Goal: Transaction & Acquisition: Purchase product/service

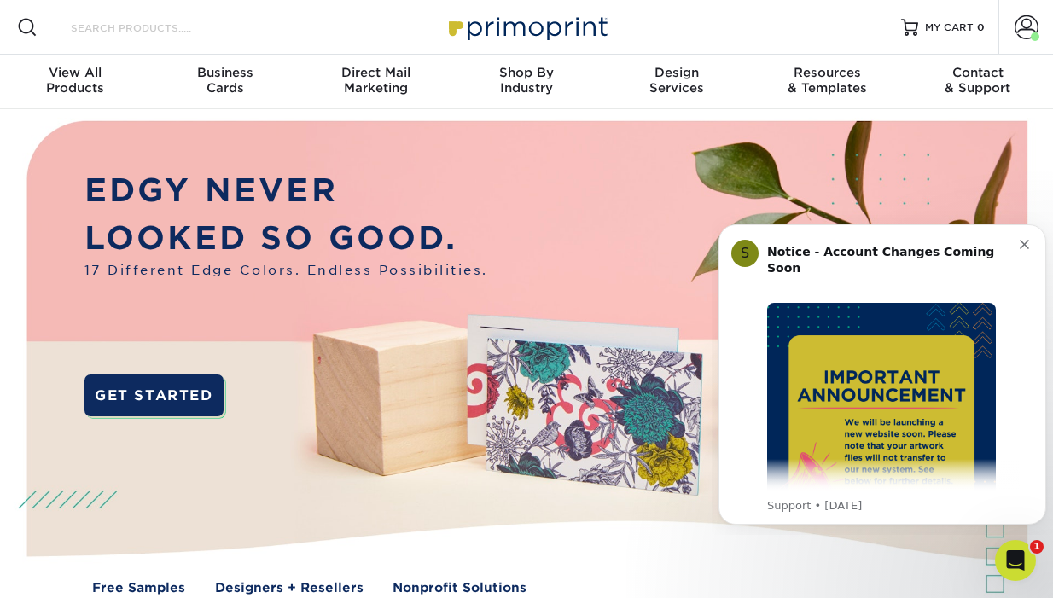
click at [110, 23] on input "Search Products" at bounding box center [152, 27] width 166 height 20
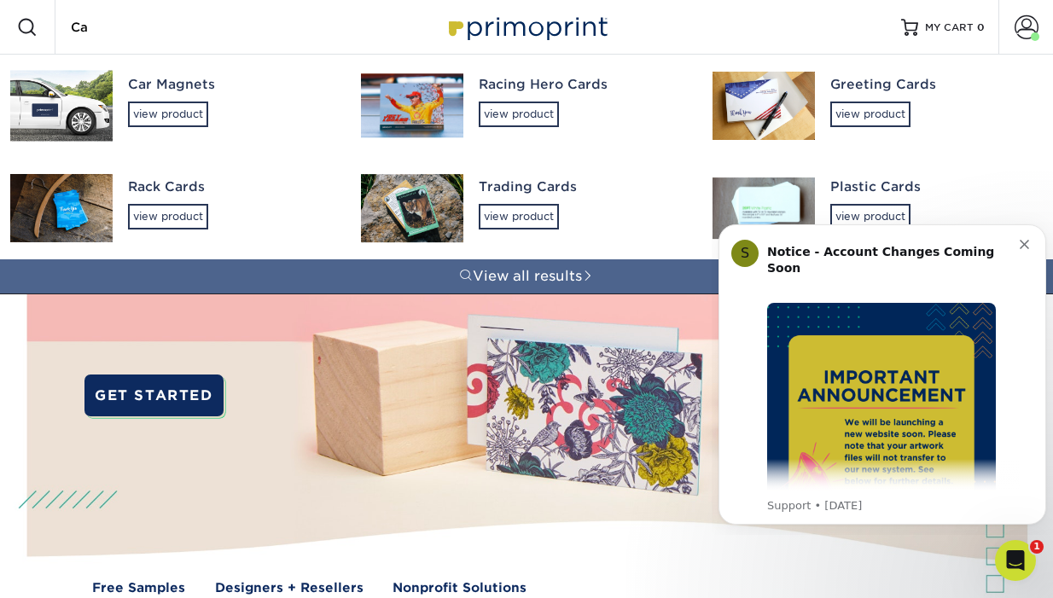
type input "C"
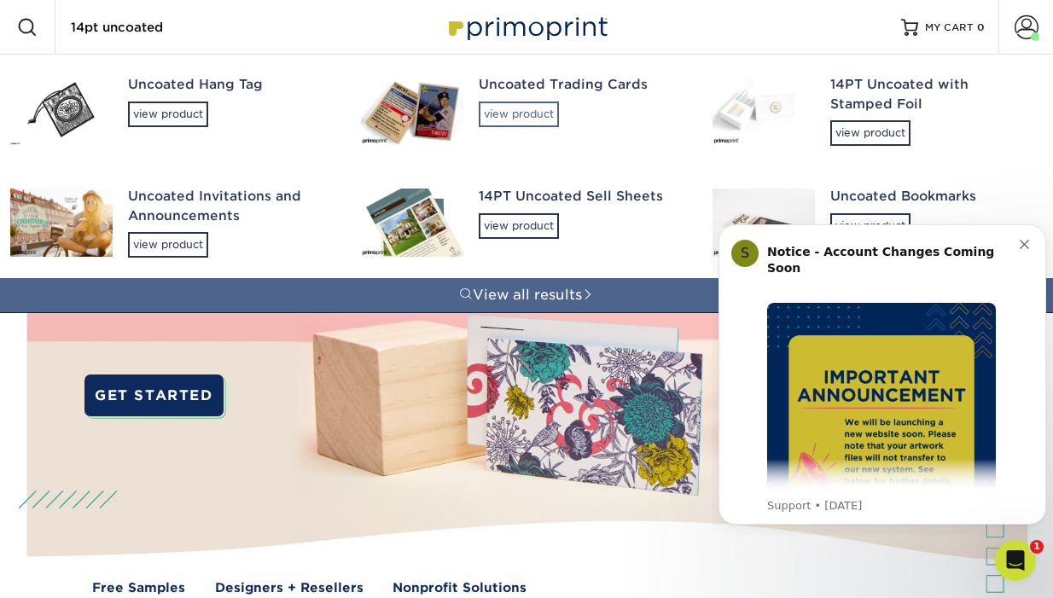
type input "14pt uncoated"
click at [522, 114] on div "view product" at bounding box center [519, 115] width 80 height 26
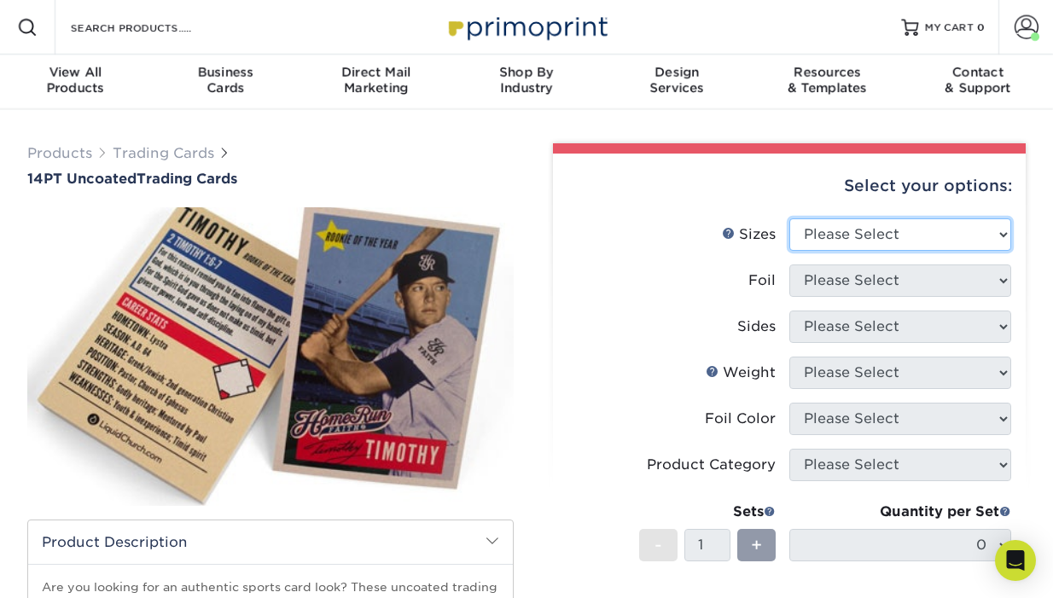
select select "2.50x3.50"
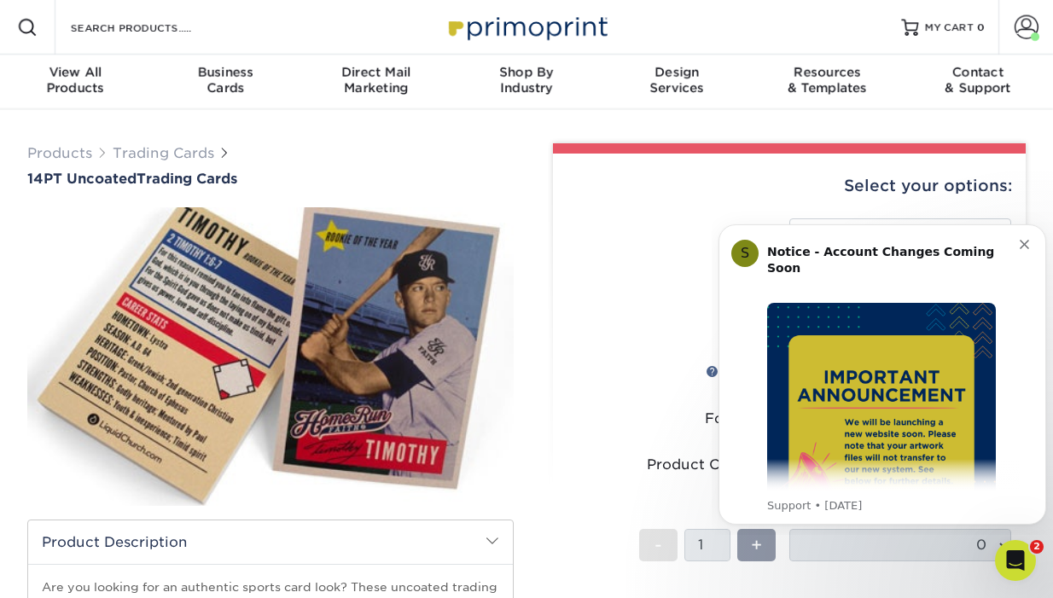
click at [1019, 242] on icon "Dismiss notification" at bounding box center [1023, 244] width 9 height 9
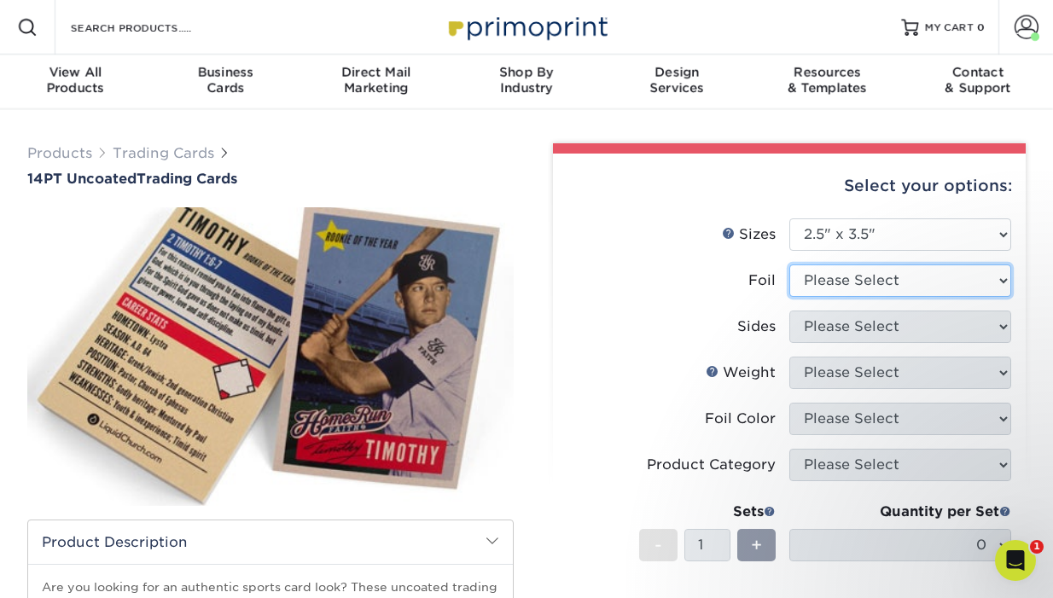
select select "0"
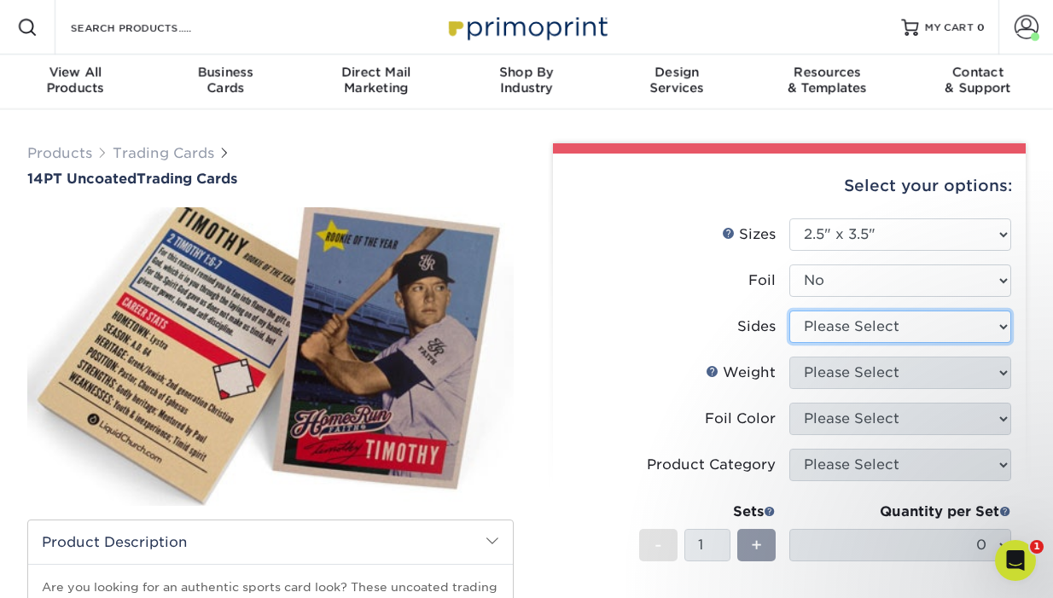
select select "13abbda7-1d64-4f25-8bb2-c179b224825d"
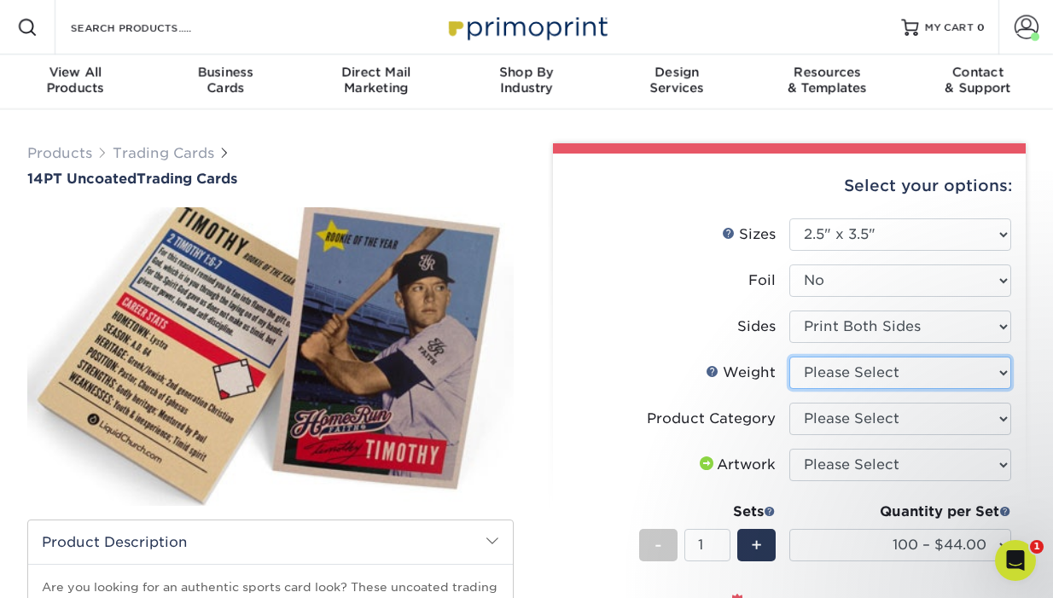
select select "14PT Uncoated"
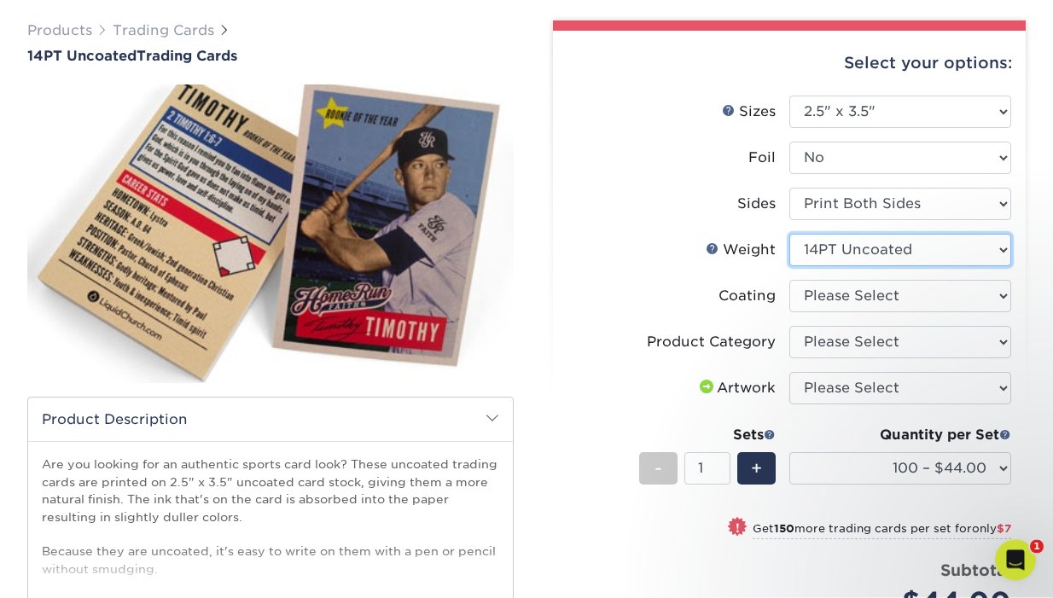
scroll to position [123, 0]
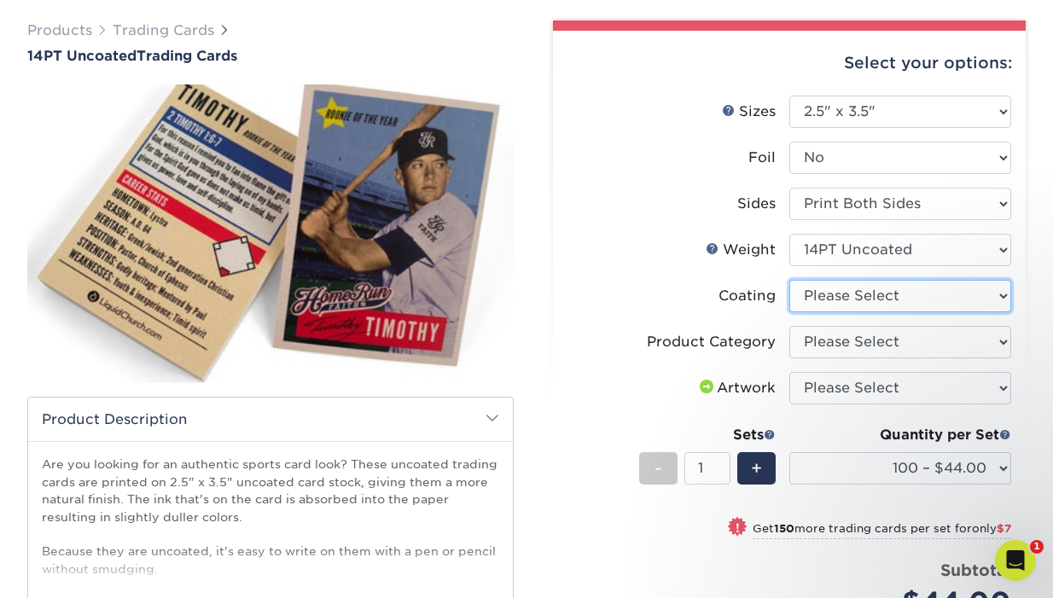
select select "3e7618de-abca-4bda-9f97-8b9129e913d8"
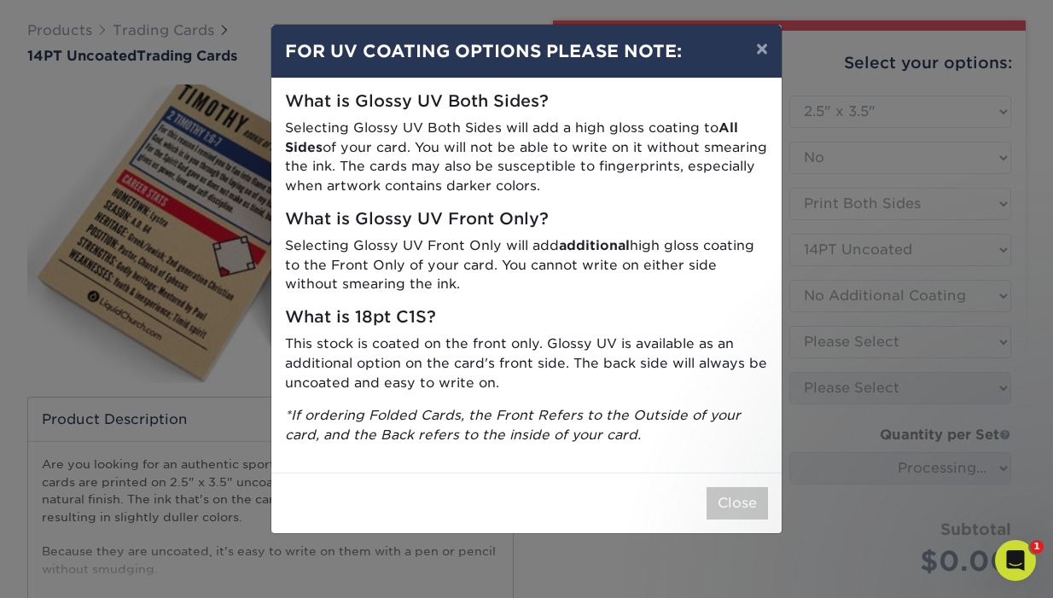
click at [740, 487] on button "Close" at bounding box center [736, 503] width 61 height 32
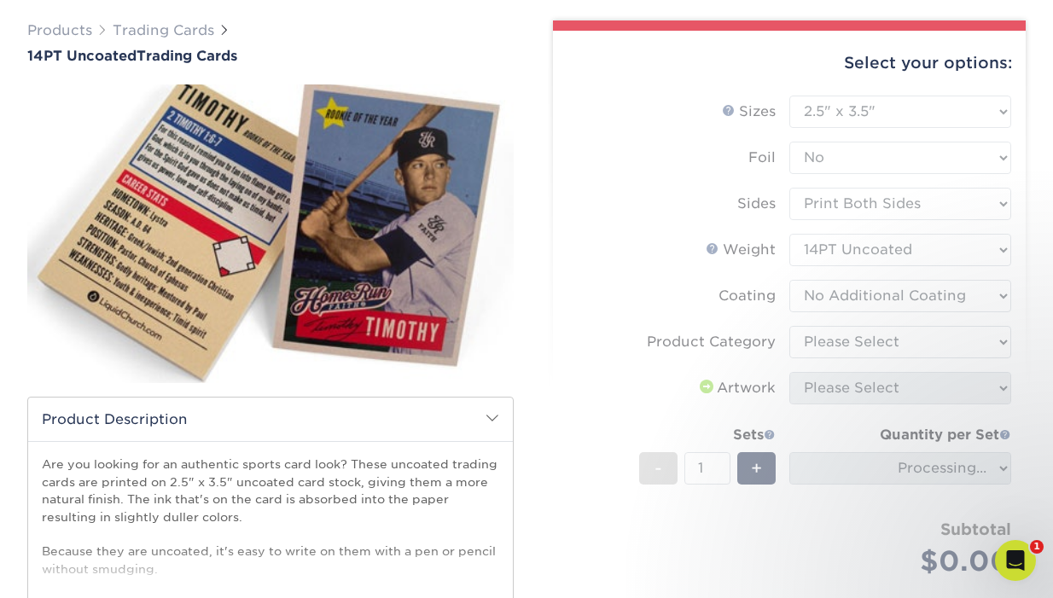
click at [846, 336] on form "Sizes Help Sizes Please Select 2.5" x 3.5" Foil Please Select Yes No -" at bounding box center [788, 356] width 445 height 521
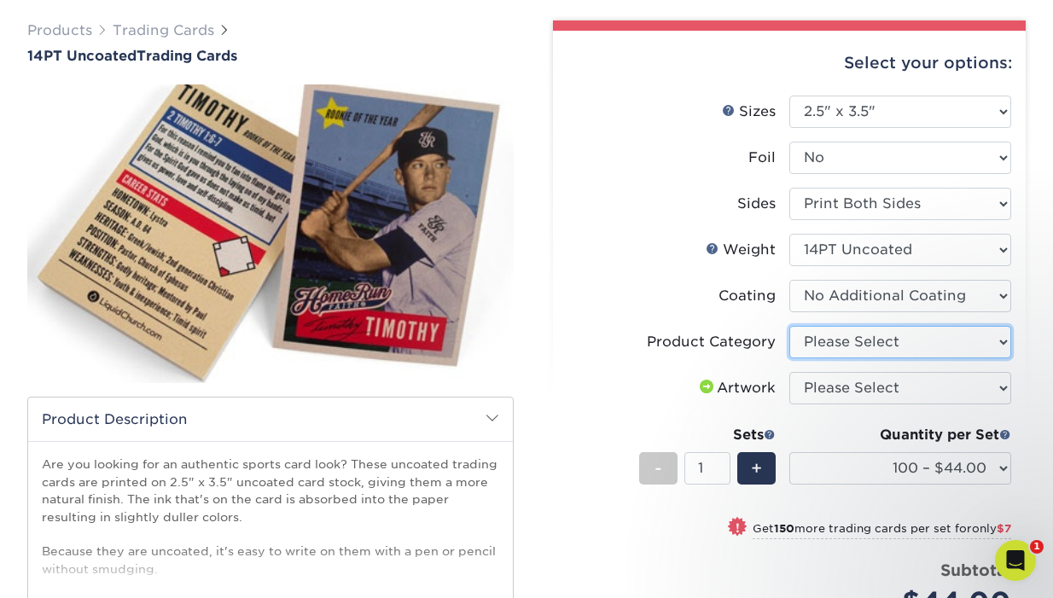
select select "c2f9bce9-36c2-409d-b101-c29d9d031e18"
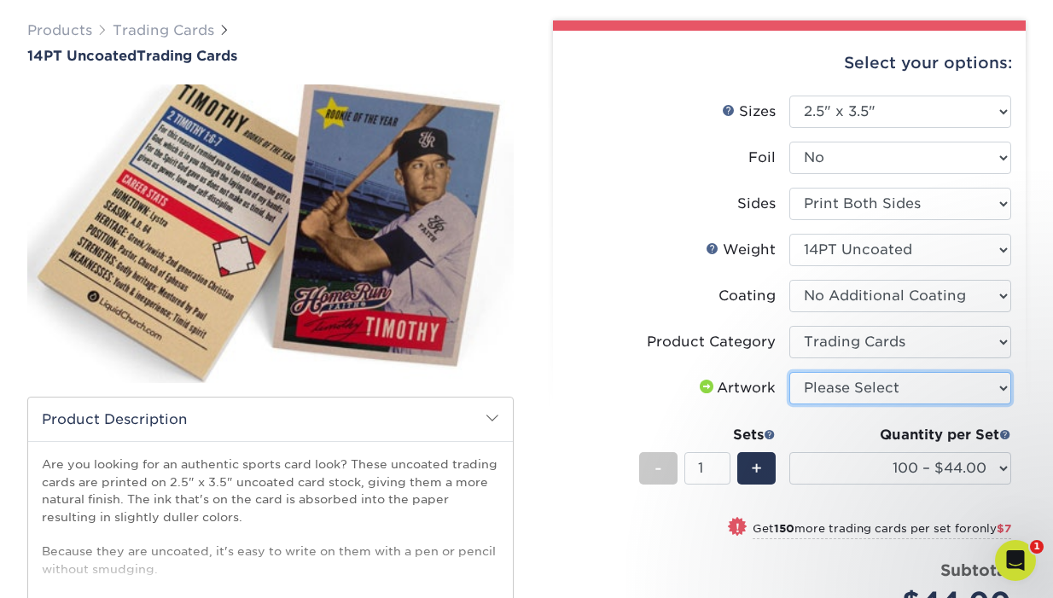
select select "upload"
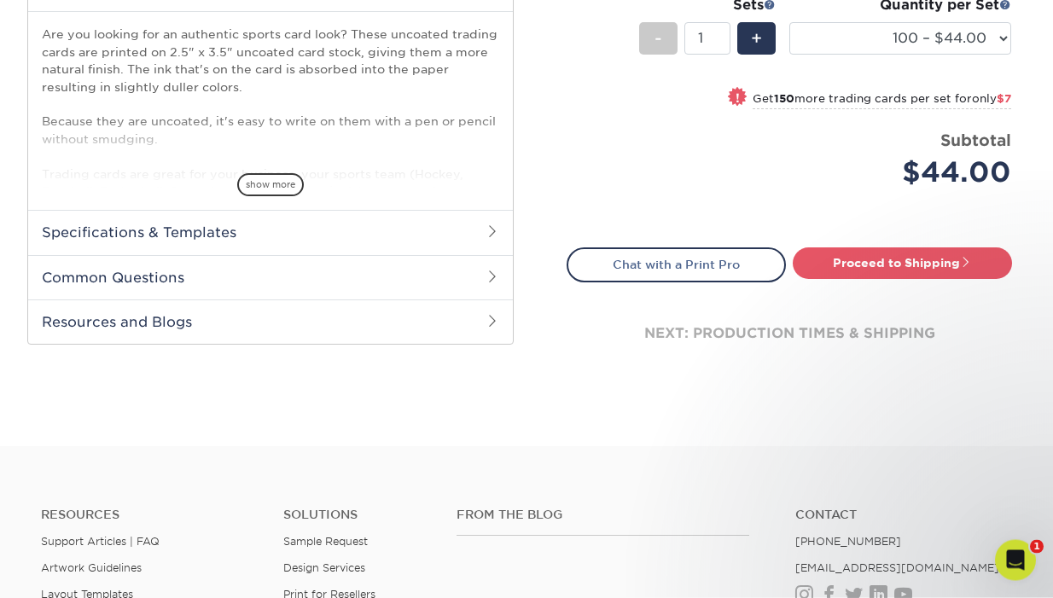
scroll to position [522, 0]
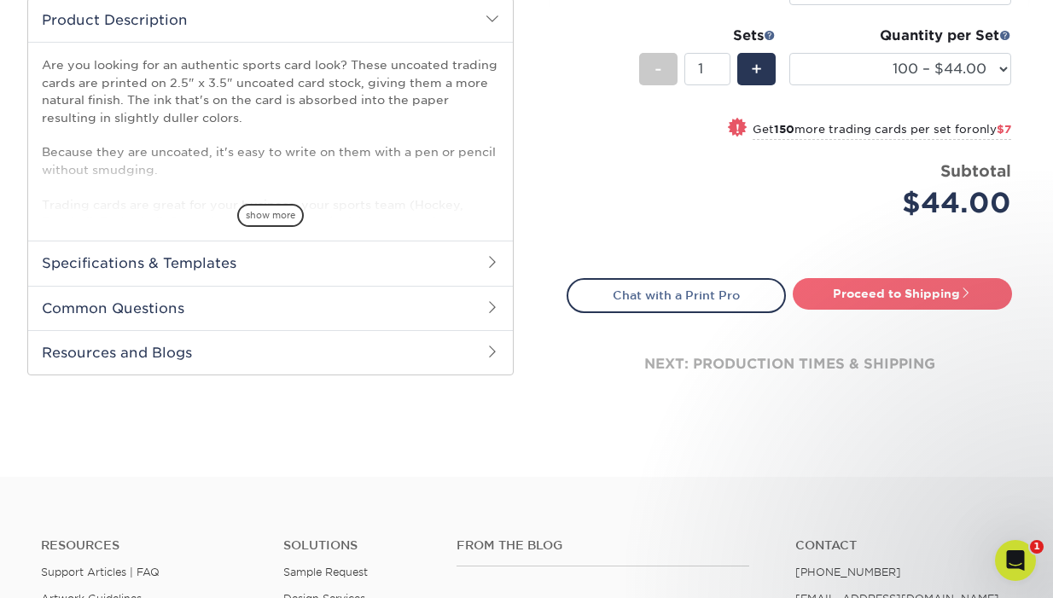
click at [867, 299] on link "Proceed to Shipping" at bounding box center [902, 293] width 219 height 31
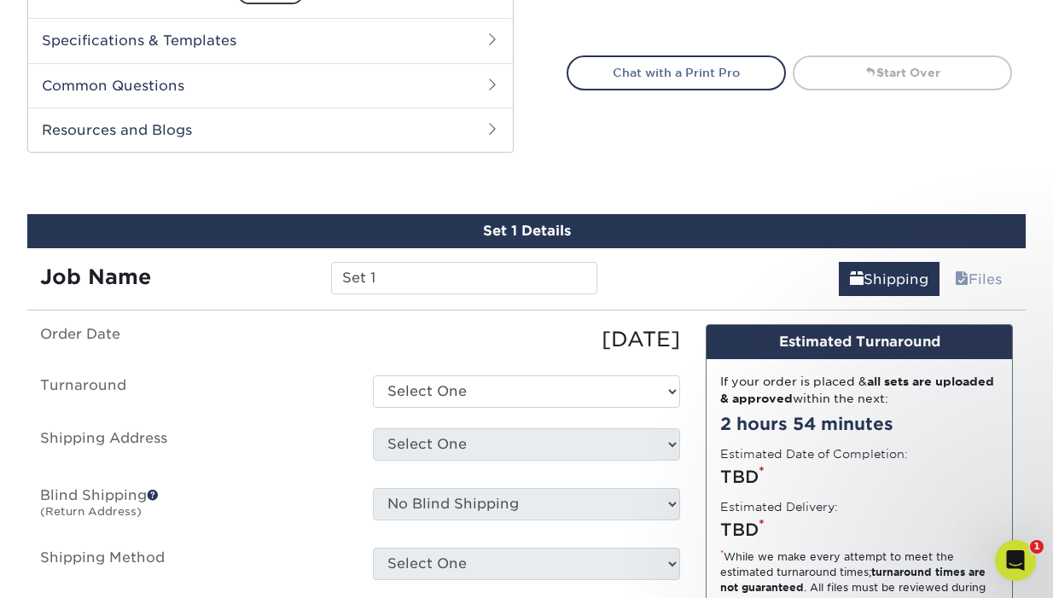
scroll to position [845, 0]
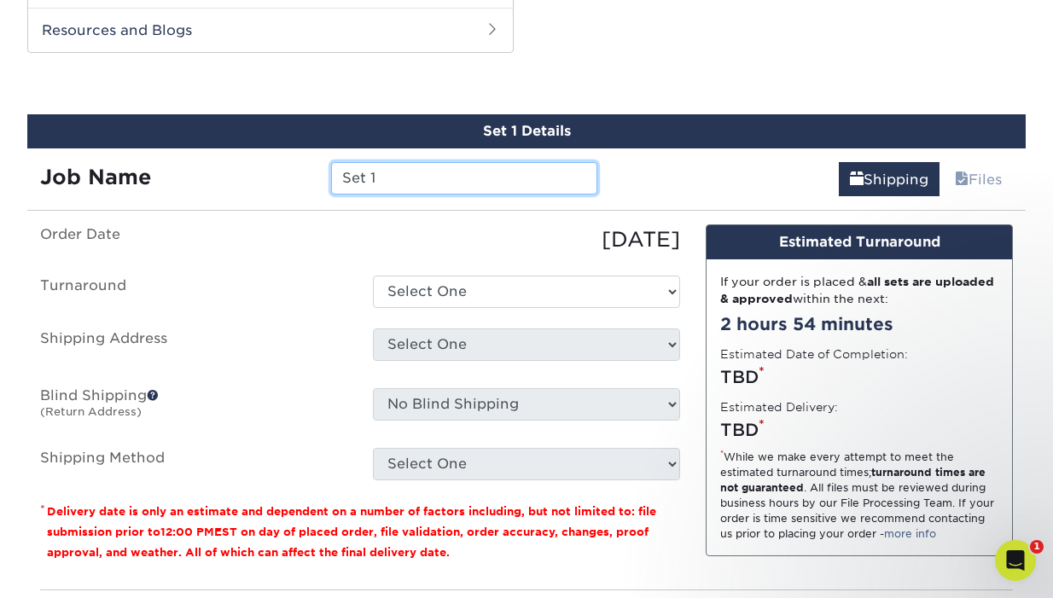
click at [437, 181] on input "Set 1" at bounding box center [463, 178] width 265 height 32
click at [437, 177] on input "Set 1" at bounding box center [463, 178] width 265 height 32
type input "Textura"
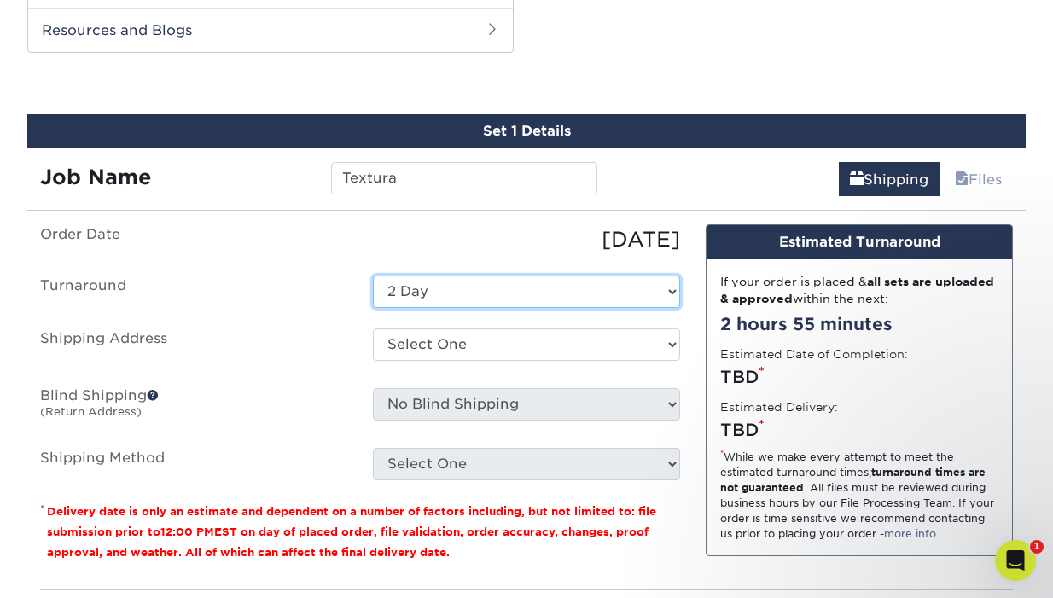
select select "0d2faee0-c055-4bd7-8947-1941f673ad10"
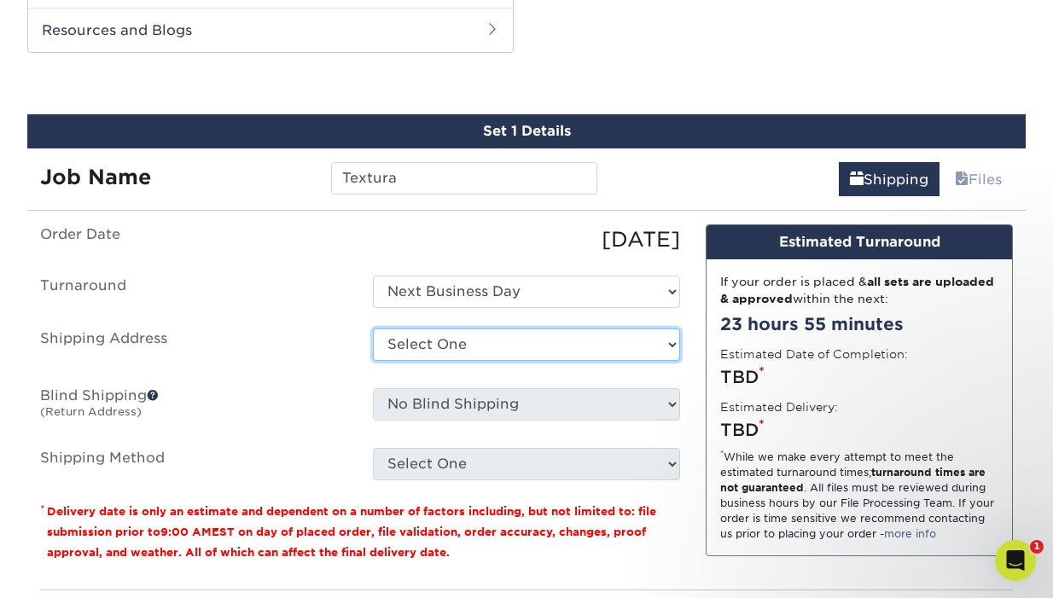
select select "280859"
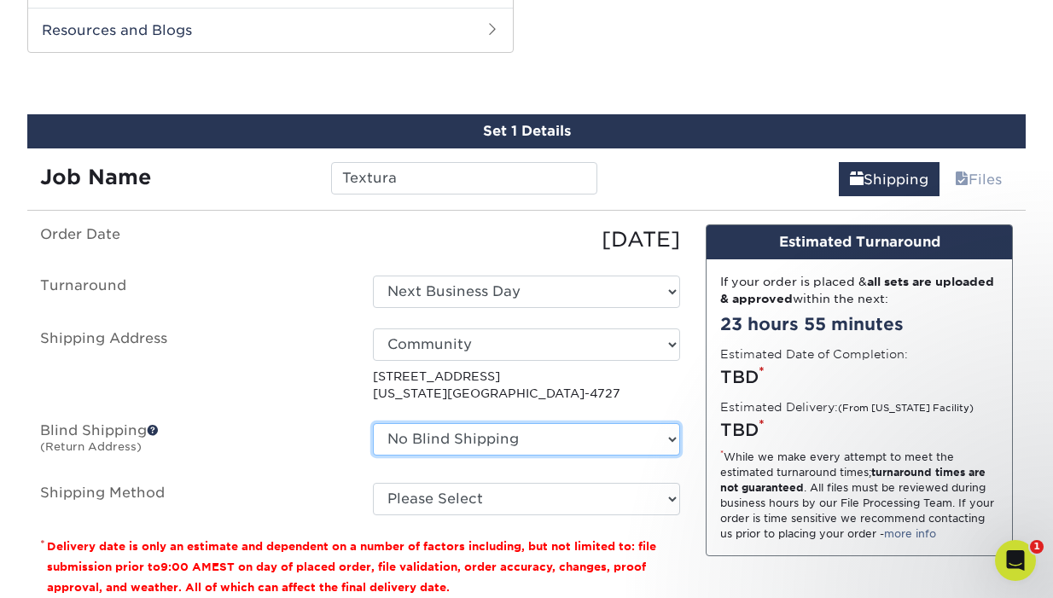
select select "280859"
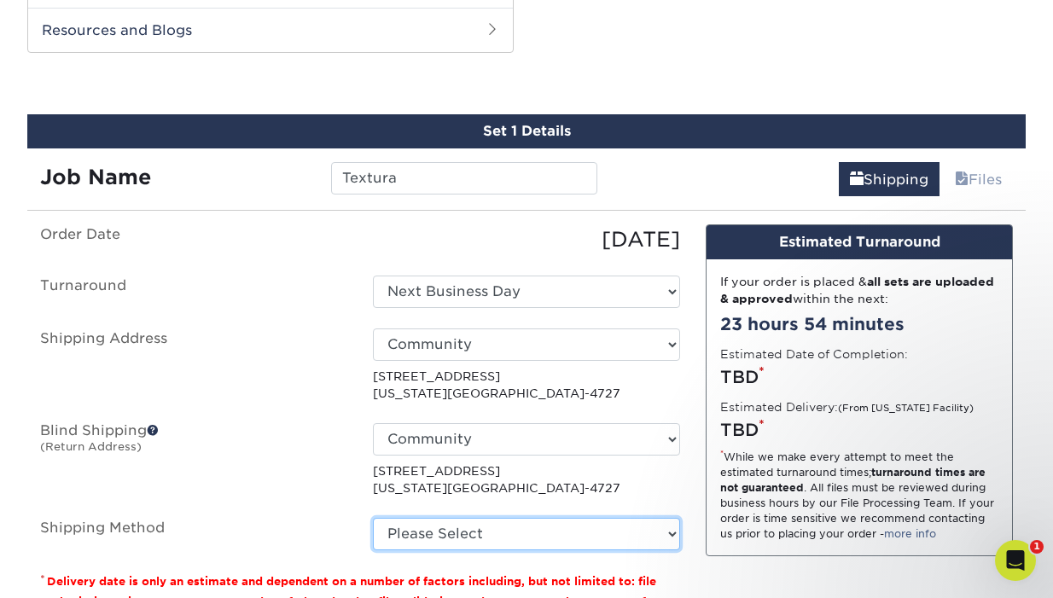
select select "13"
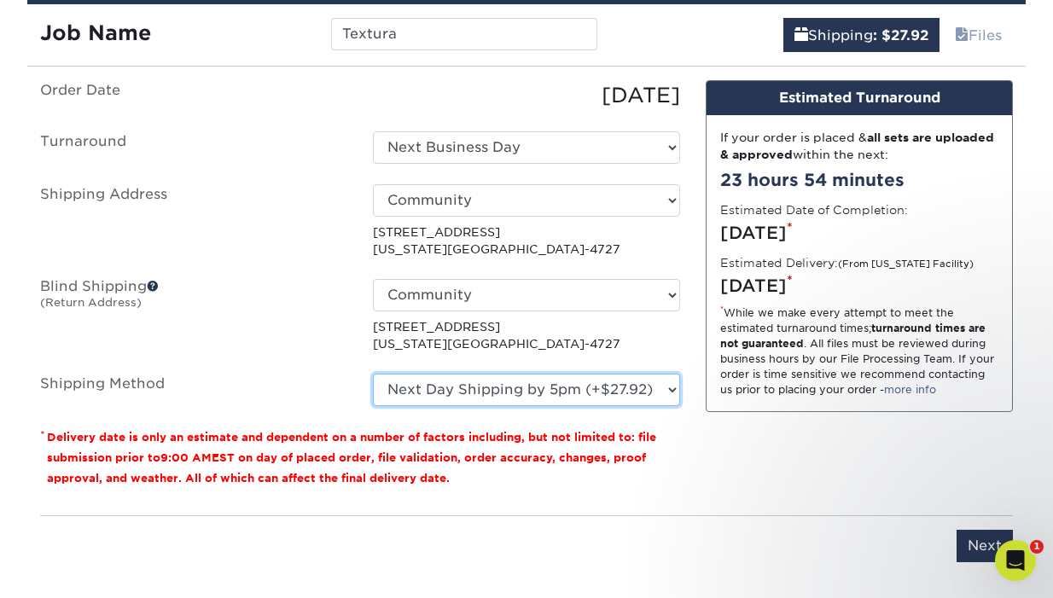
scroll to position [978, 0]
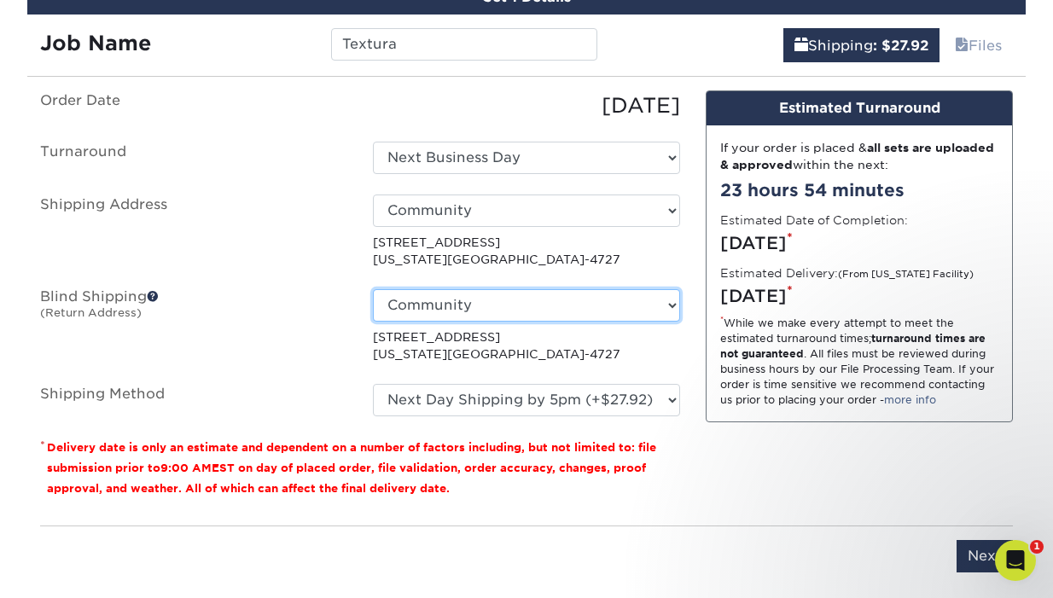
select select "-1"
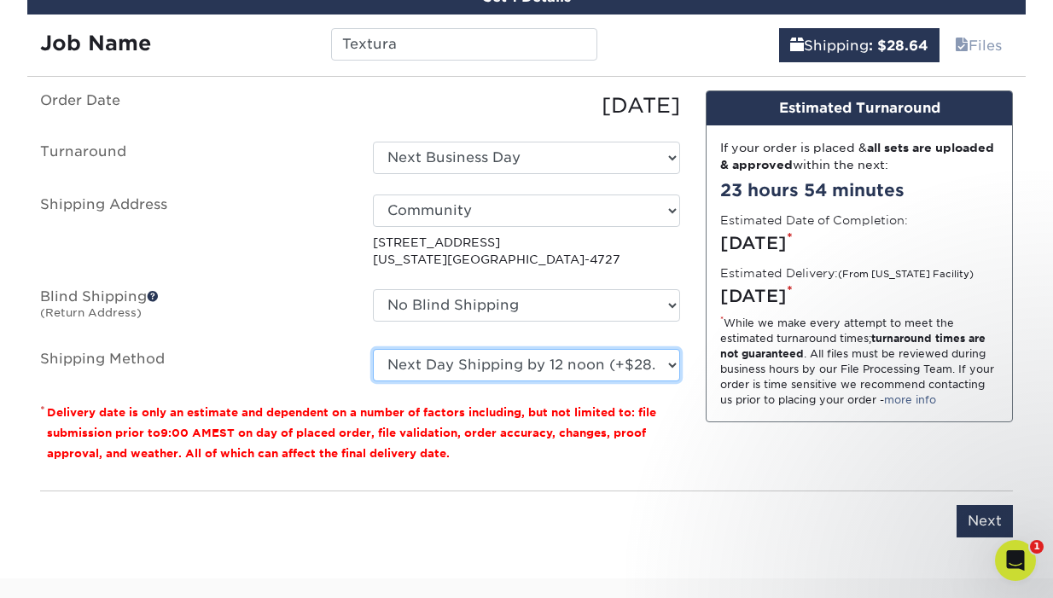
select select "13"
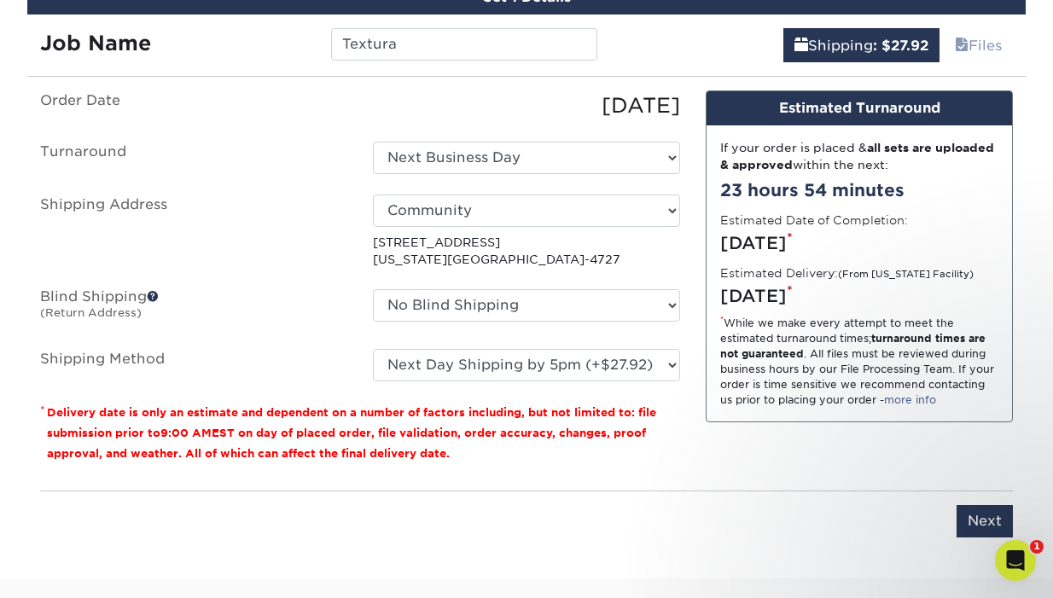
click at [787, 455] on div "Design Estimated Turnaround If your order is placed & all sets are uploaded & a…" at bounding box center [859, 283] width 333 height 386
click at [982, 518] on input "Next" at bounding box center [984, 521] width 56 height 32
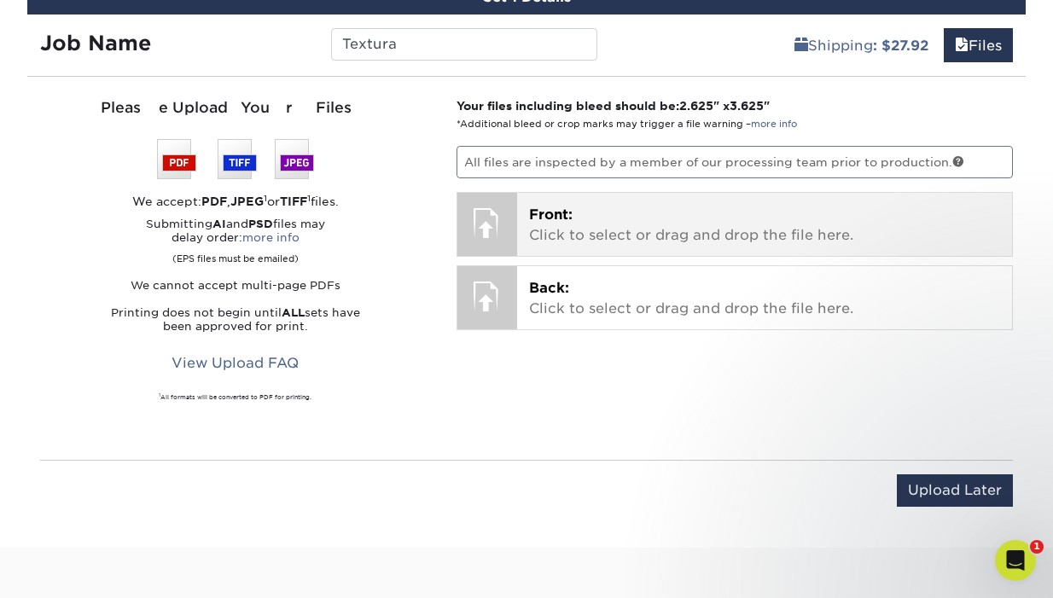
click at [531, 208] on span "Front:" at bounding box center [551, 214] width 44 height 16
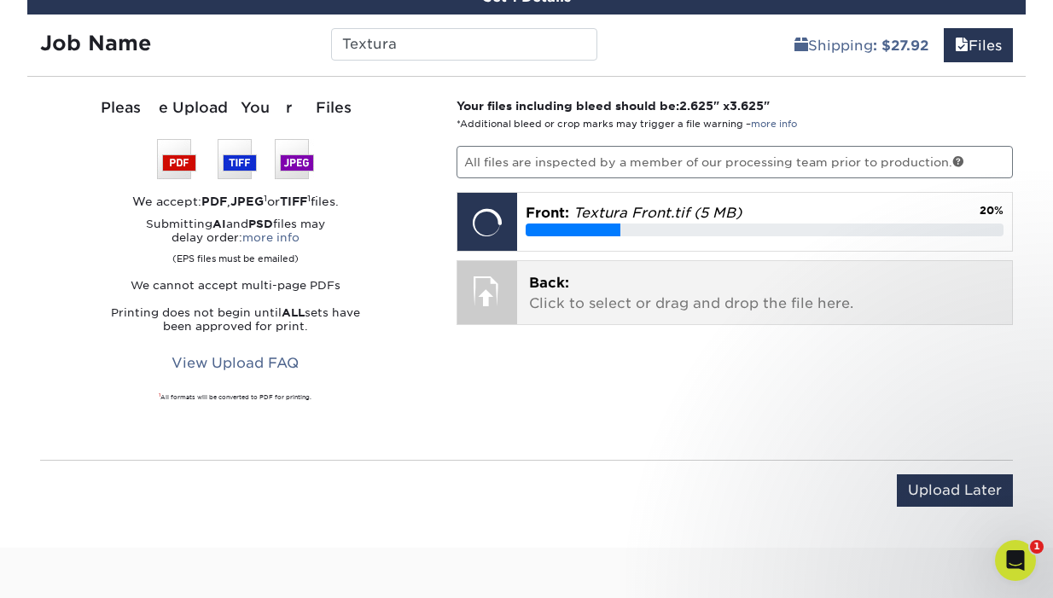
click at [546, 279] on span "Back:" at bounding box center [549, 283] width 40 height 16
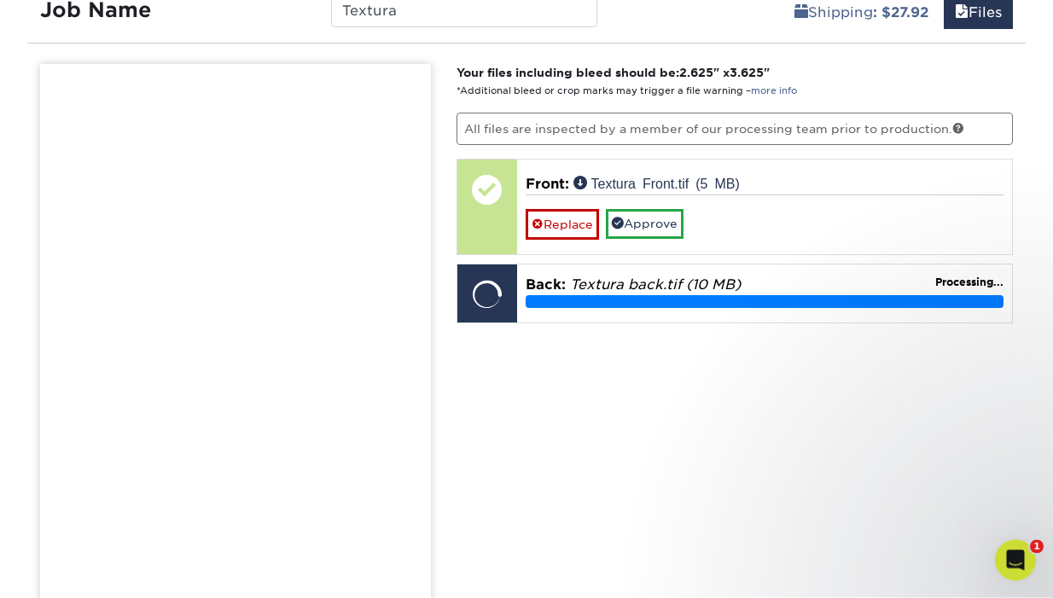
scroll to position [1013, 0]
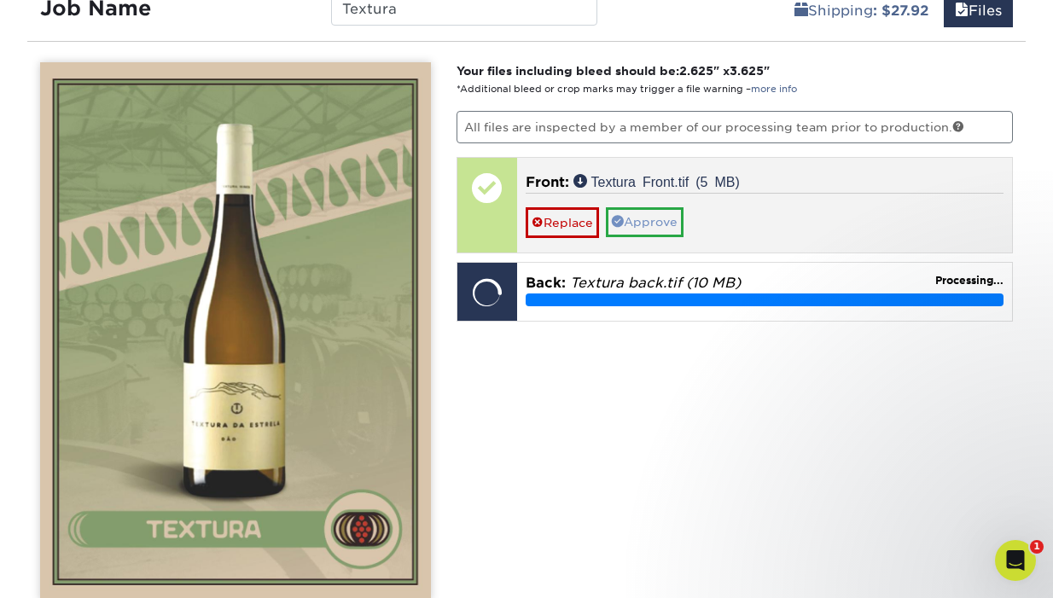
click at [627, 217] on link "Approve" at bounding box center [645, 221] width 78 height 29
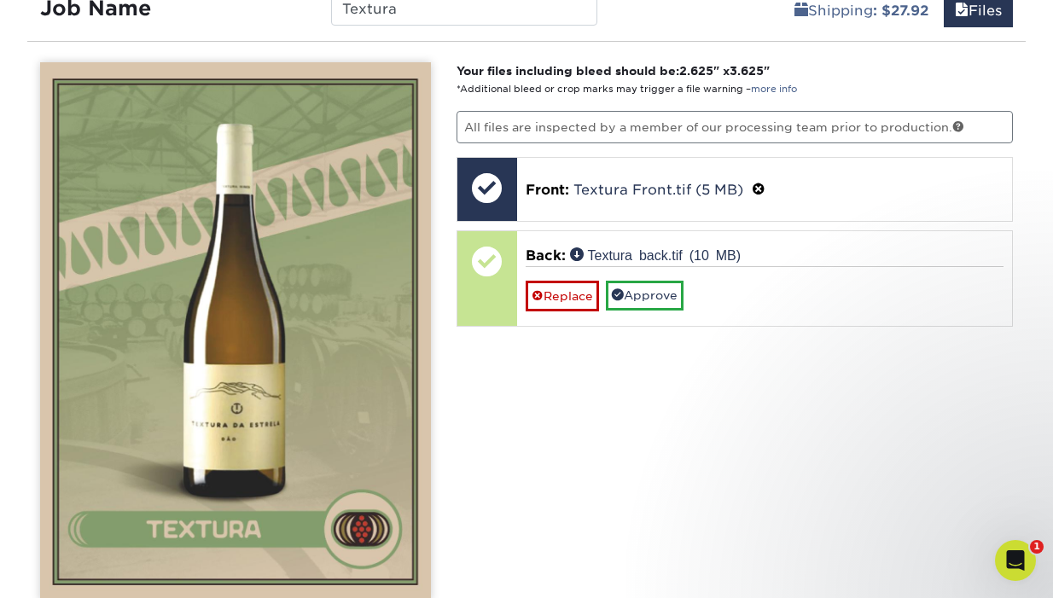
click at [655, 297] on link "Approve" at bounding box center [645, 295] width 78 height 29
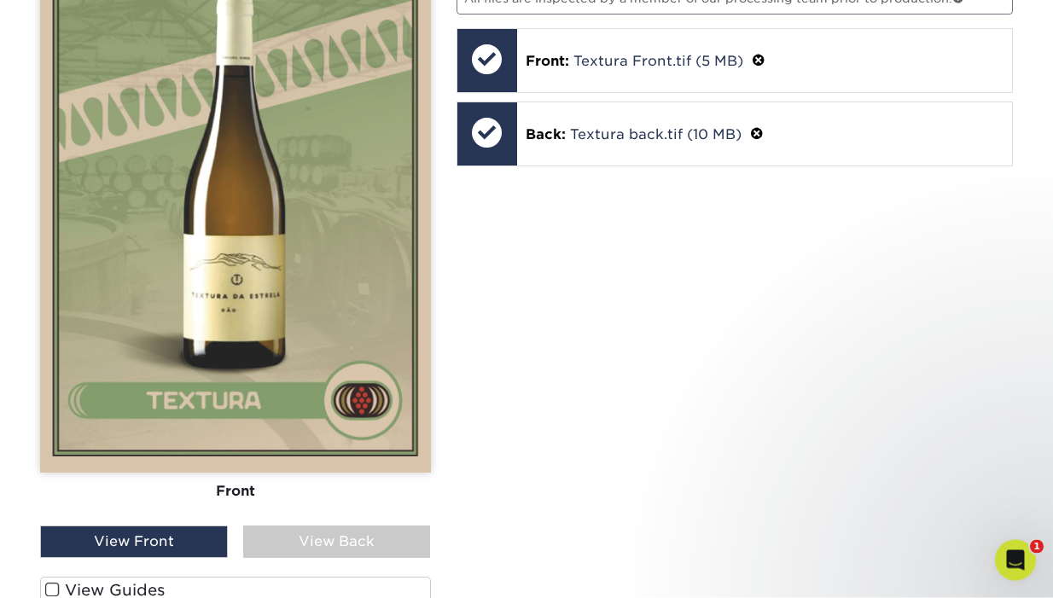
scroll to position [1142, 0]
click at [345, 530] on div "View Back" at bounding box center [337, 541] width 188 height 32
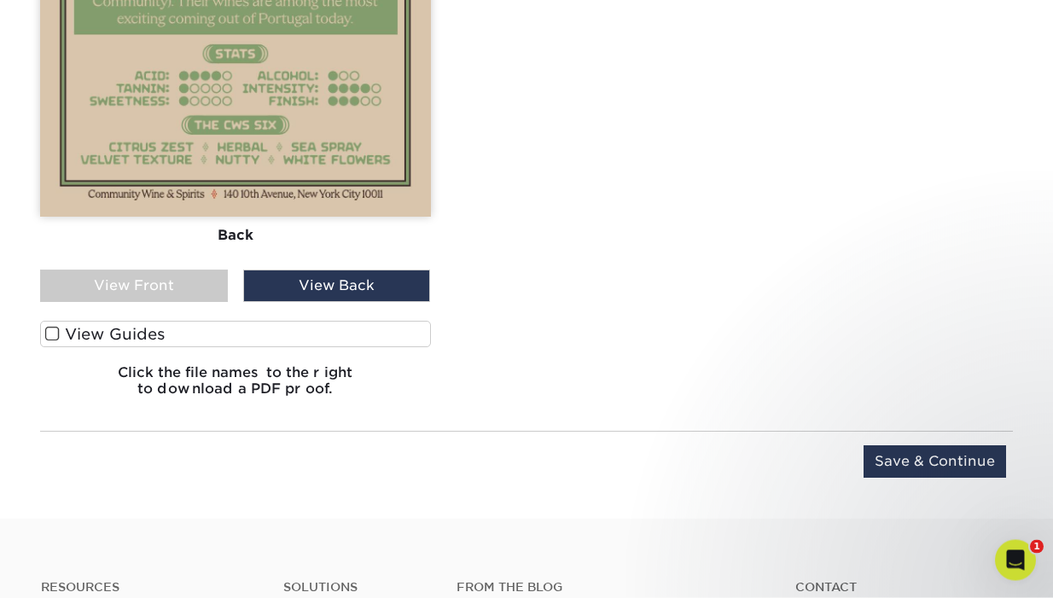
scroll to position [1402, 0]
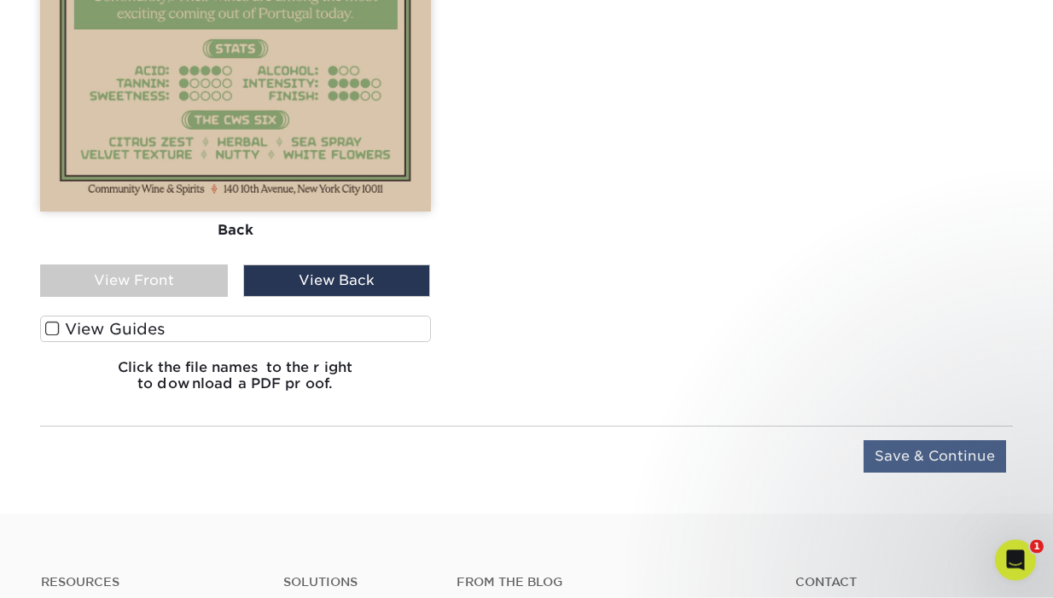
click at [892, 451] on input "Save & Continue" at bounding box center [934, 457] width 142 height 32
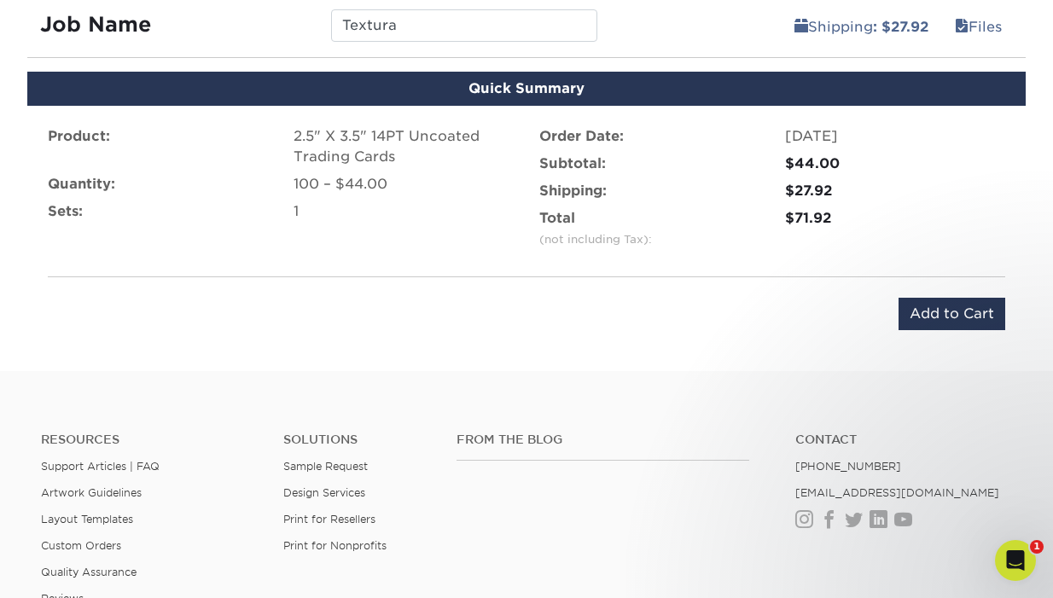
scroll to position [996, 0]
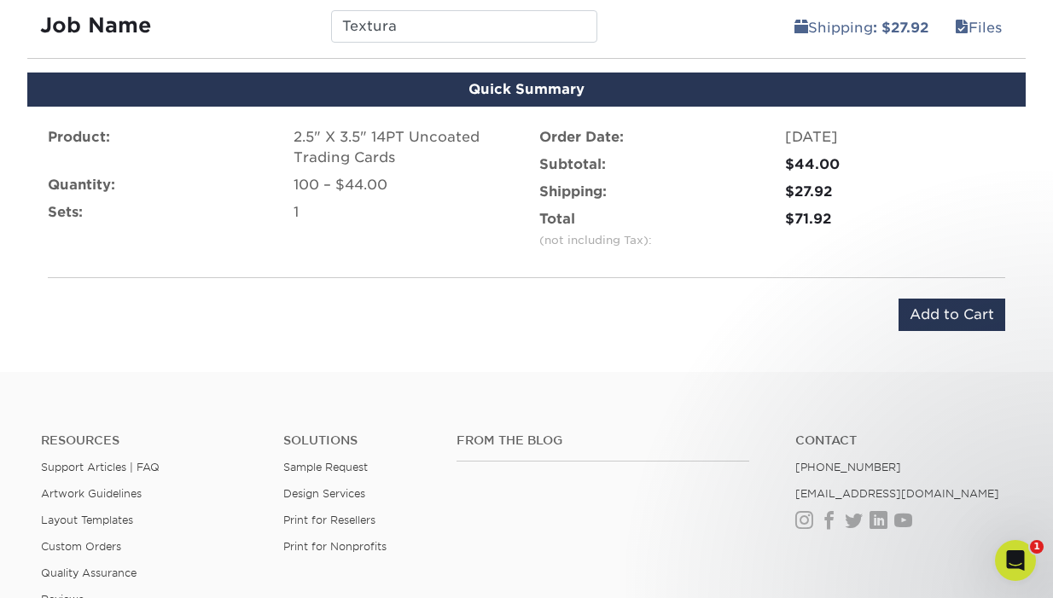
click at [915, 313] on input "Add to Cart" at bounding box center [951, 315] width 107 height 32
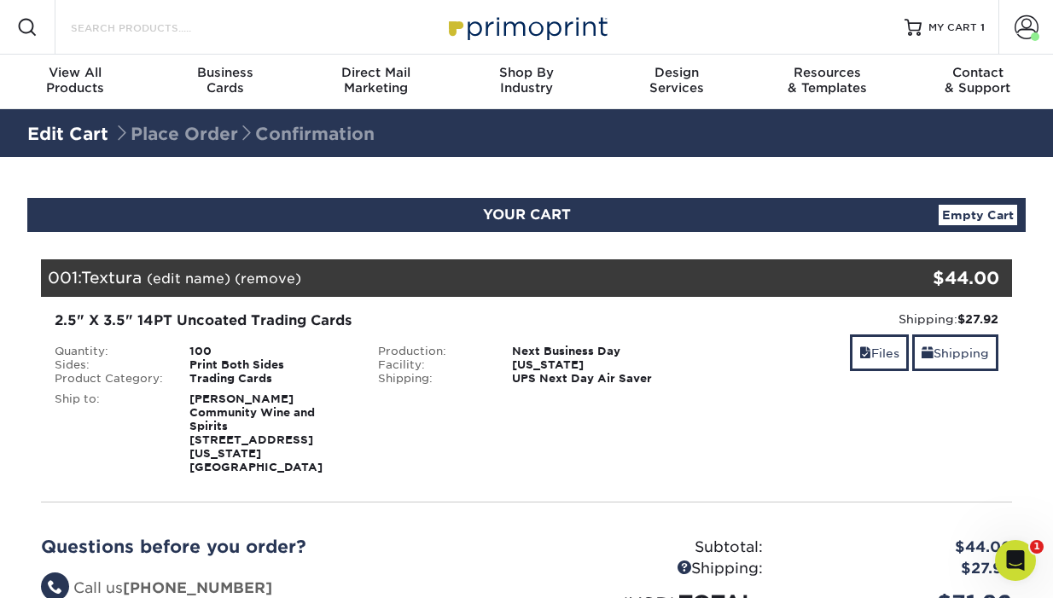
click at [169, 32] on input "Search Products" at bounding box center [152, 27] width 166 height 20
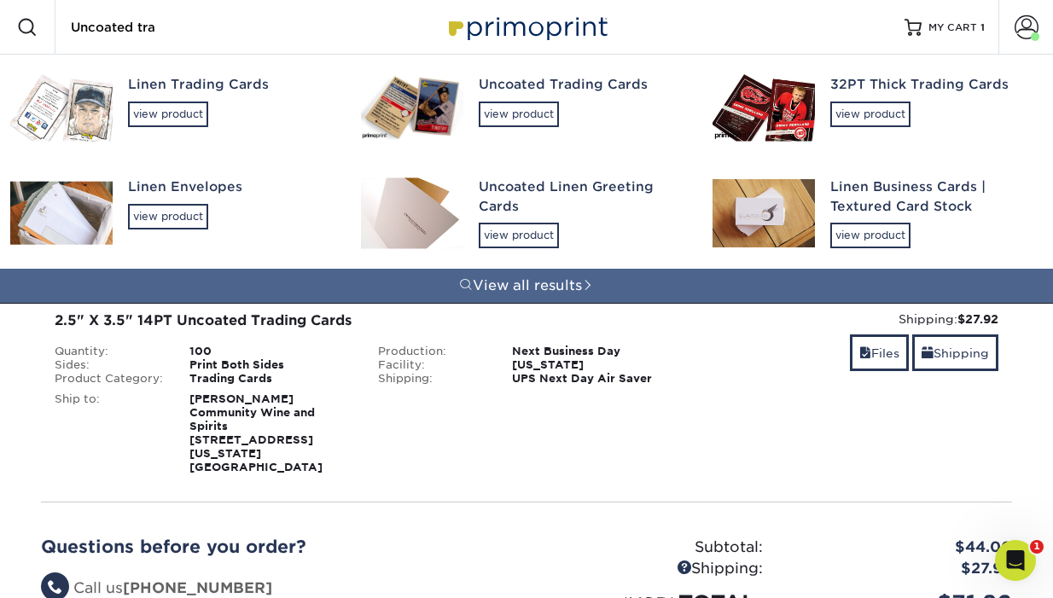
type input "Uncoated tra"
drag, startPoint x: 169, startPoint y: 26, endPoint x: 527, endPoint y: 112, distance: 368.5
click at [528, 113] on div "Edit Cart Place Order Confirmation" at bounding box center [526, 133] width 998 height 41
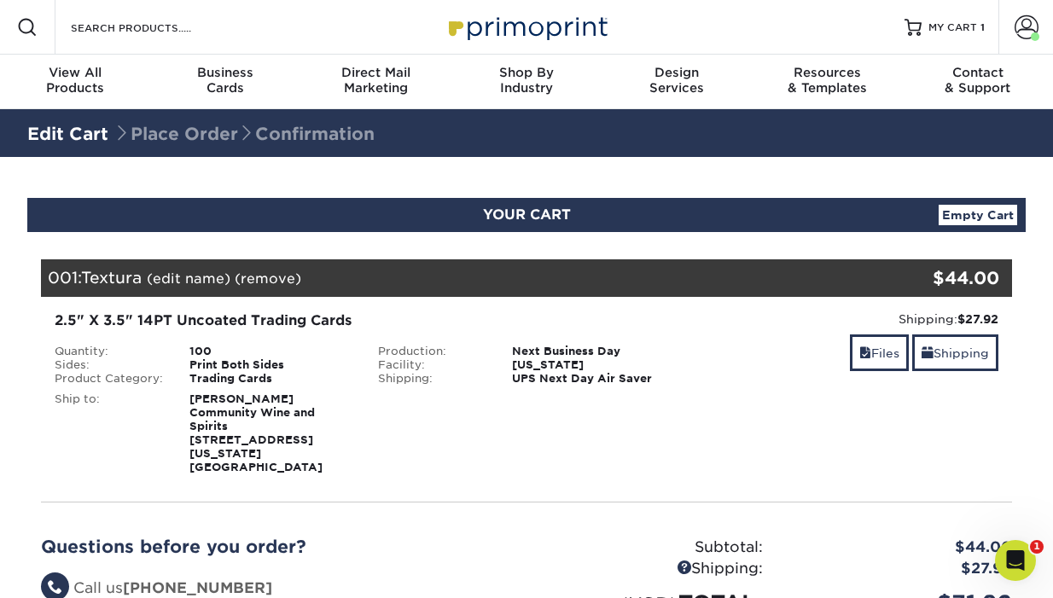
click at [264, 38] on div "Resources Menu Search Products Account Welcome, Will Account Dashboard Active O…" at bounding box center [526, 27] width 1053 height 55
click at [145, 23] on input "Search Products" at bounding box center [152, 27] width 166 height 20
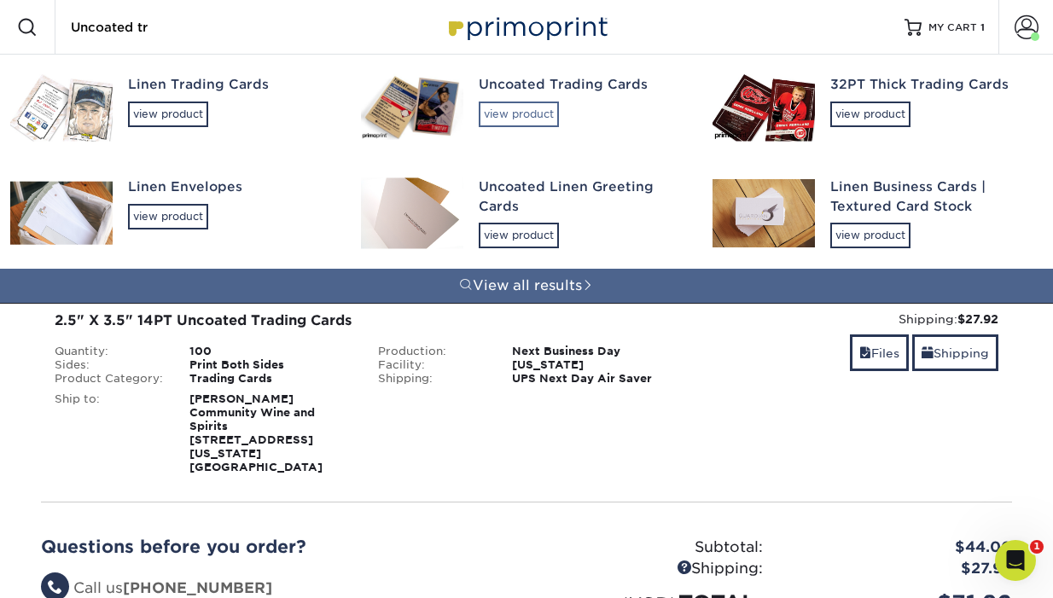
type input "Uncoated tr"
click at [497, 113] on div "view product" at bounding box center [519, 115] width 80 height 26
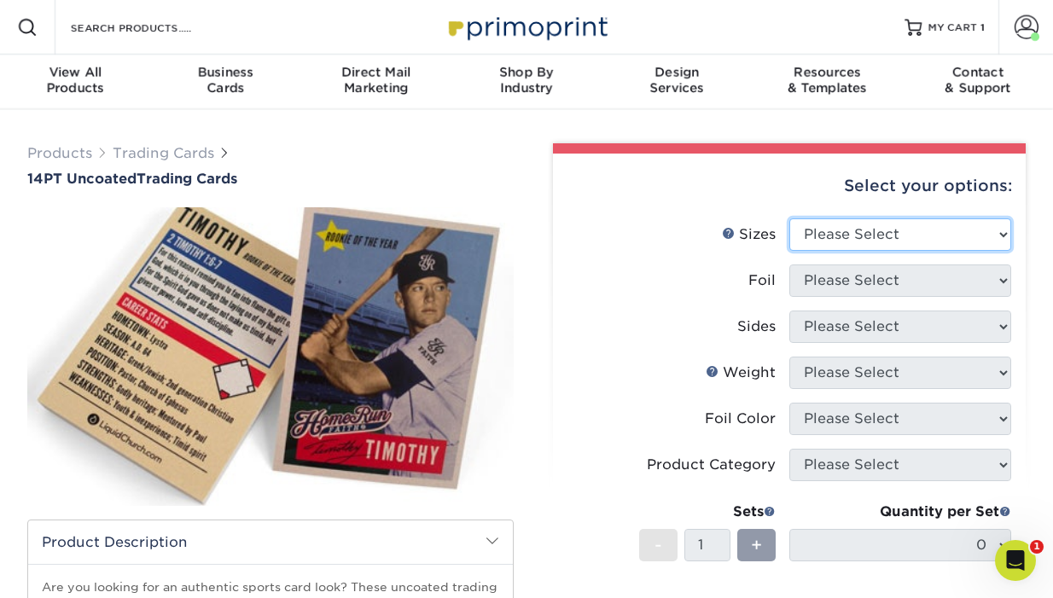
select select "2.50x3.50"
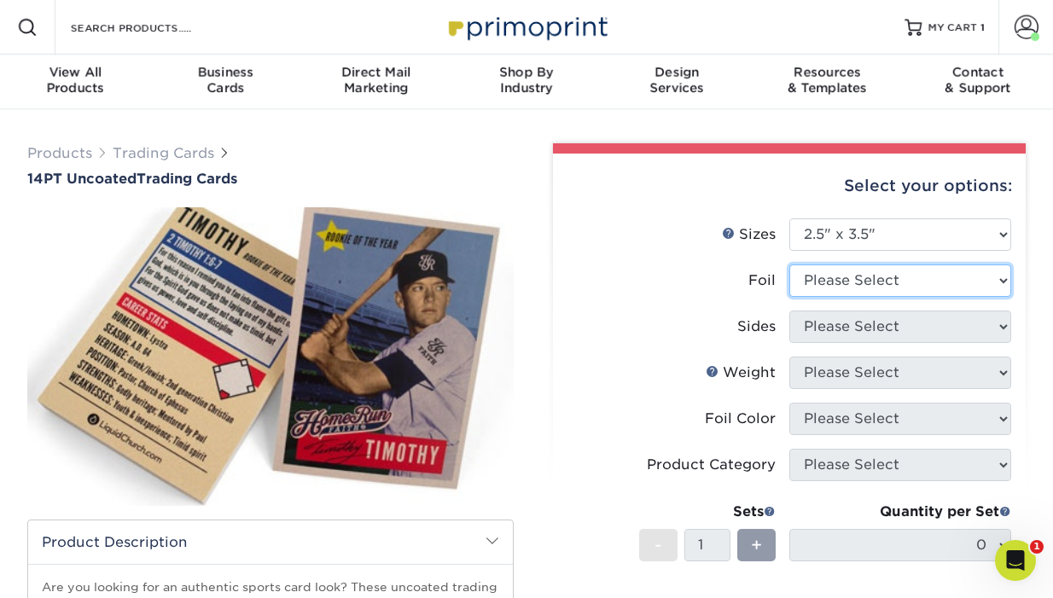
select select "0"
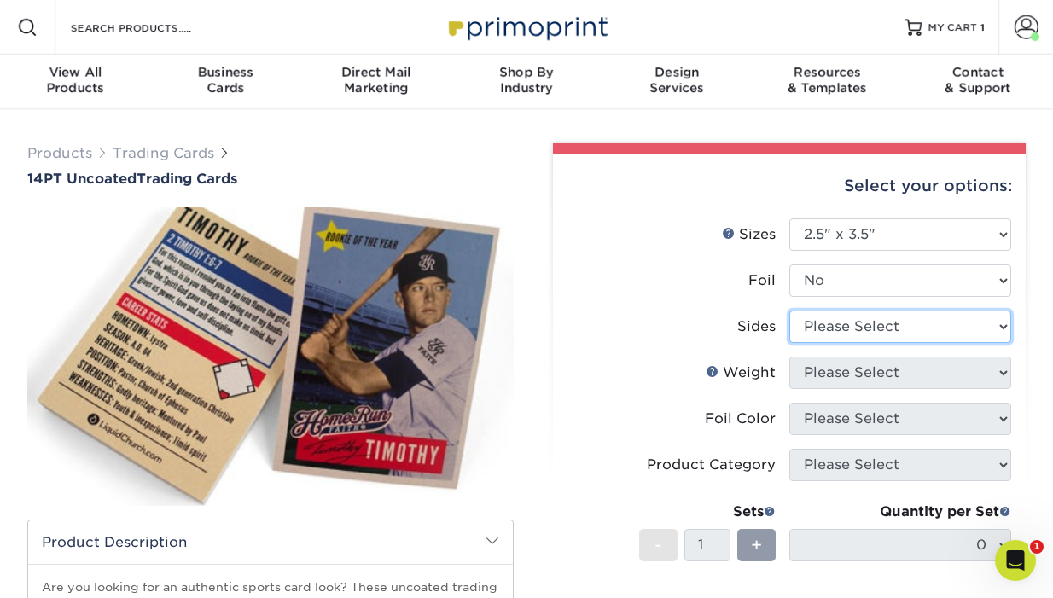
select select "13abbda7-1d64-4f25-8bb2-c179b224825d"
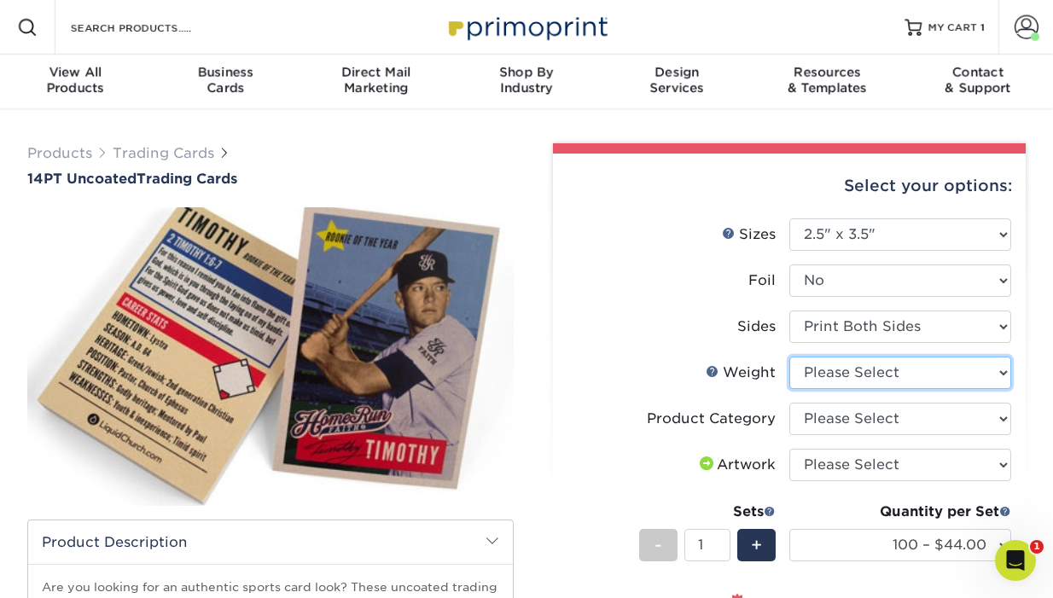
select select "14PT Uncoated"
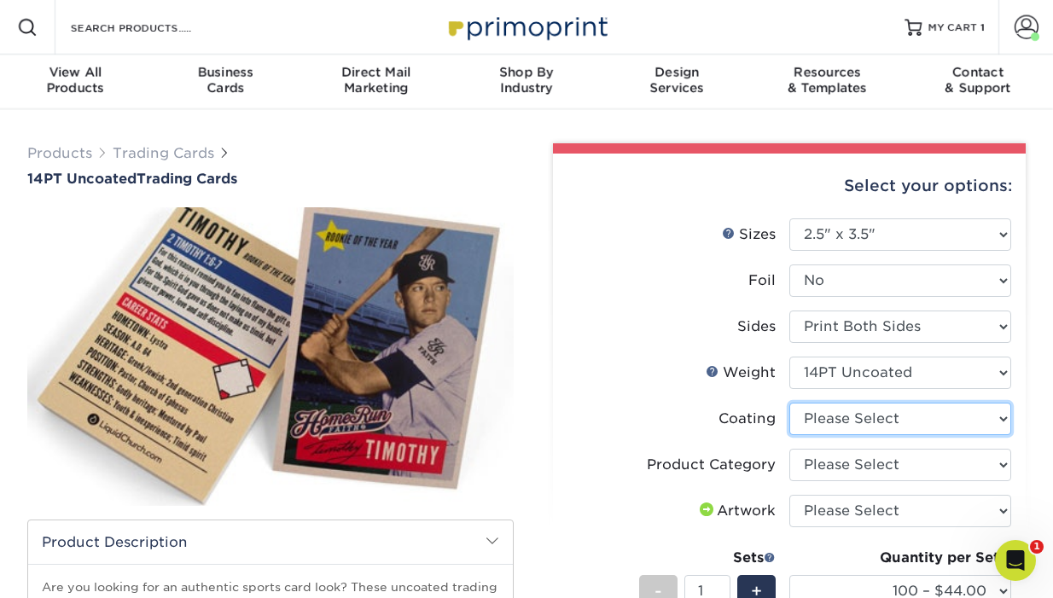
select select "3e7618de-abca-4bda-9f97-8b9129e913d8"
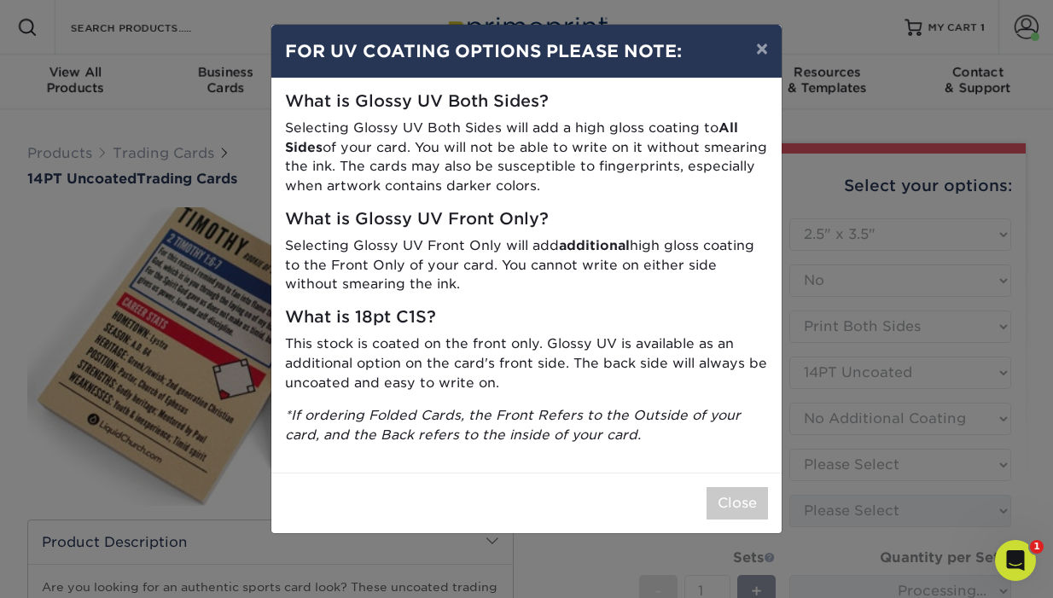
click at [733, 487] on button "Close" at bounding box center [736, 503] width 61 height 32
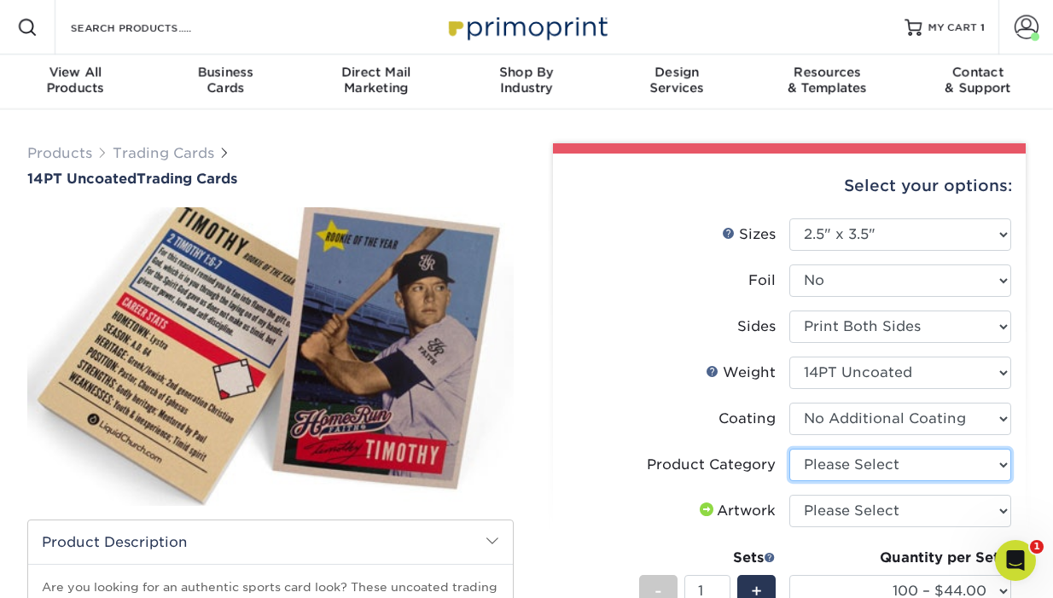
select select "c2f9bce9-36c2-409d-b101-c29d9d031e18"
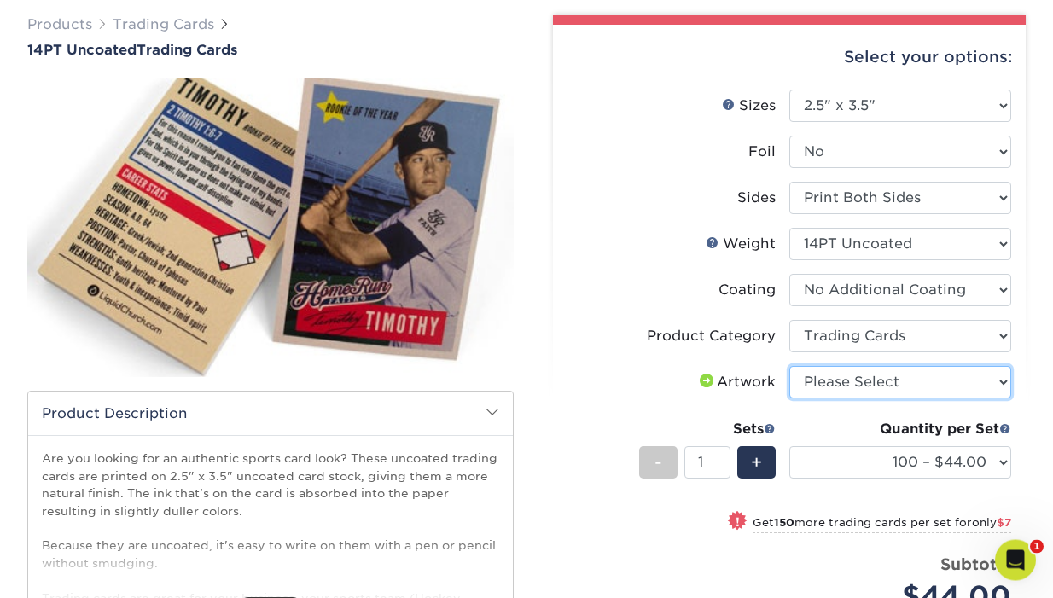
scroll to position [129, 0]
select select "upload"
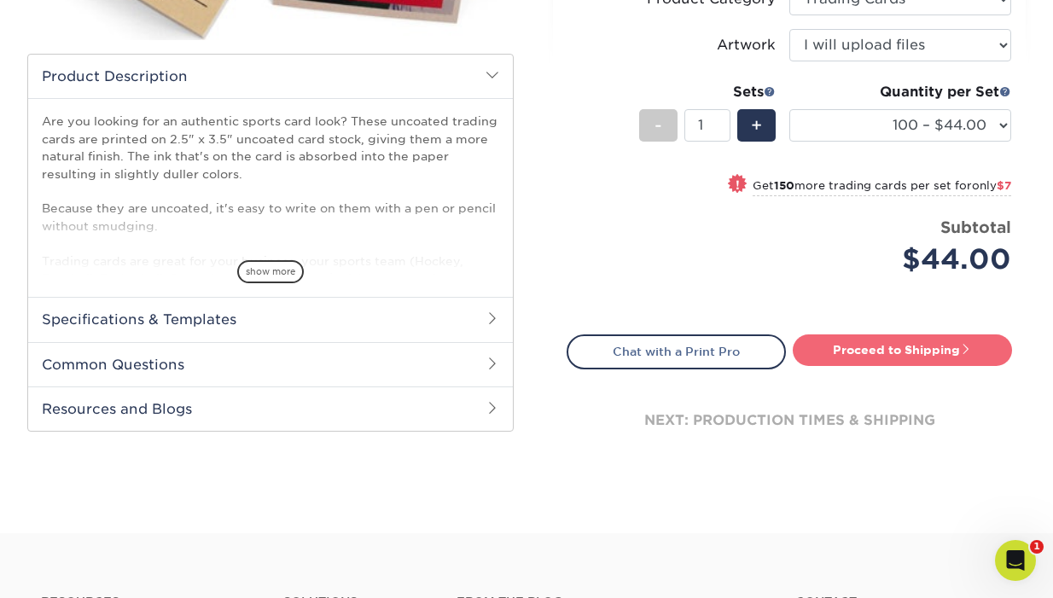
click at [843, 355] on link "Proceed to Shipping" at bounding box center [902, 349] width 219 height 31
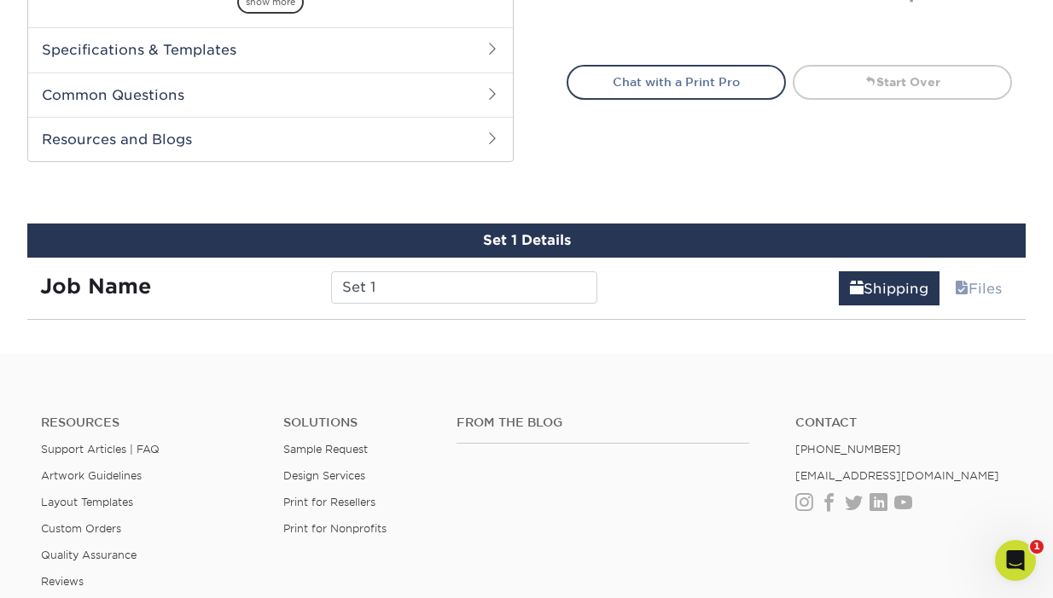
scroll to position [845, 0]
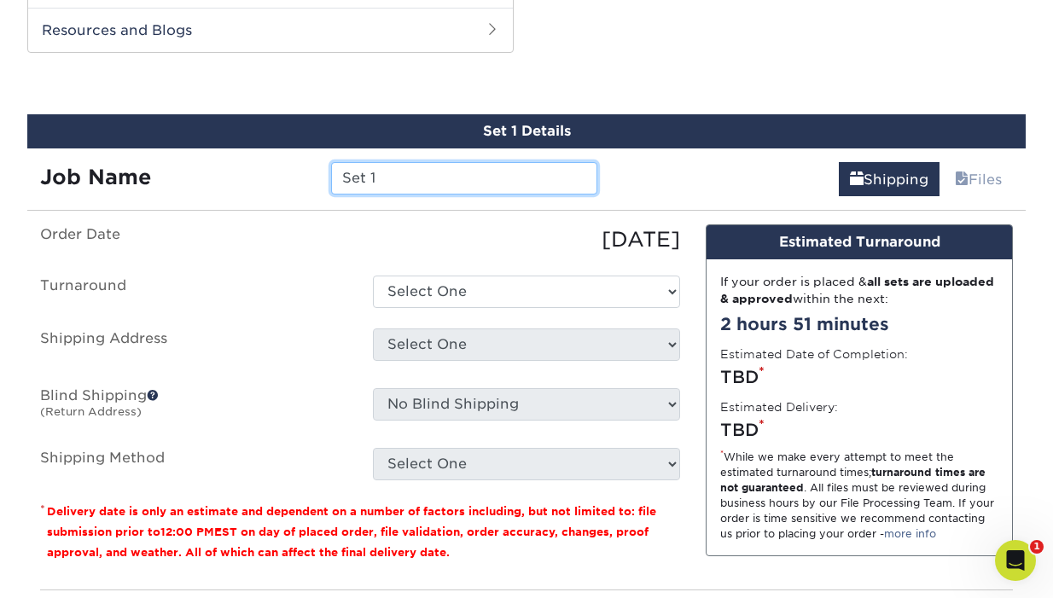
click at [365, 175] on input "Set 1" at bounding box center [463, 178] width 265 height 32
type input "Saes"
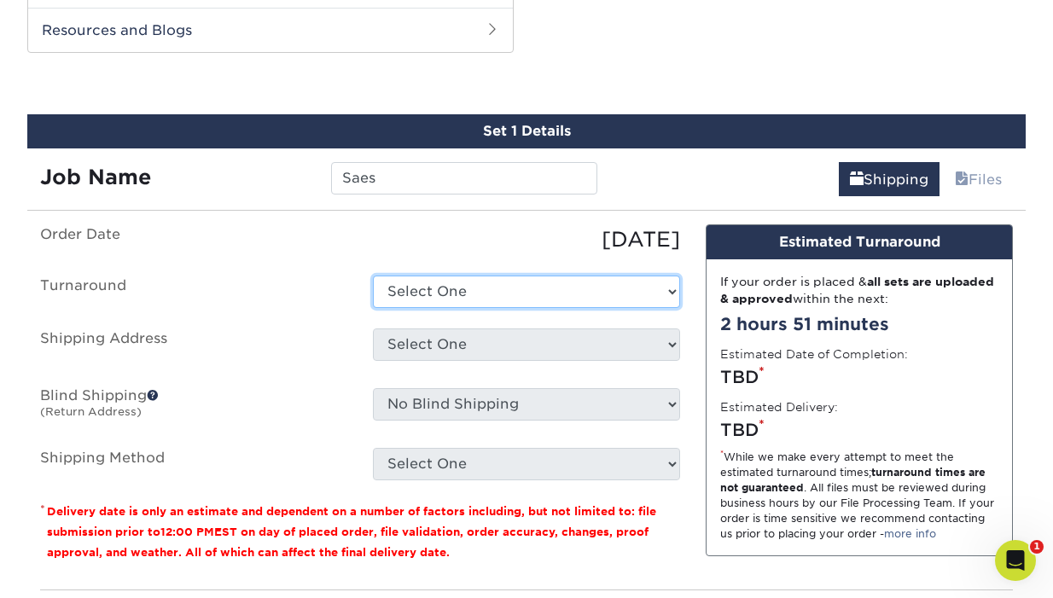
select select "0d2faee0-c055-4bd7-8947-1941f673ad10"
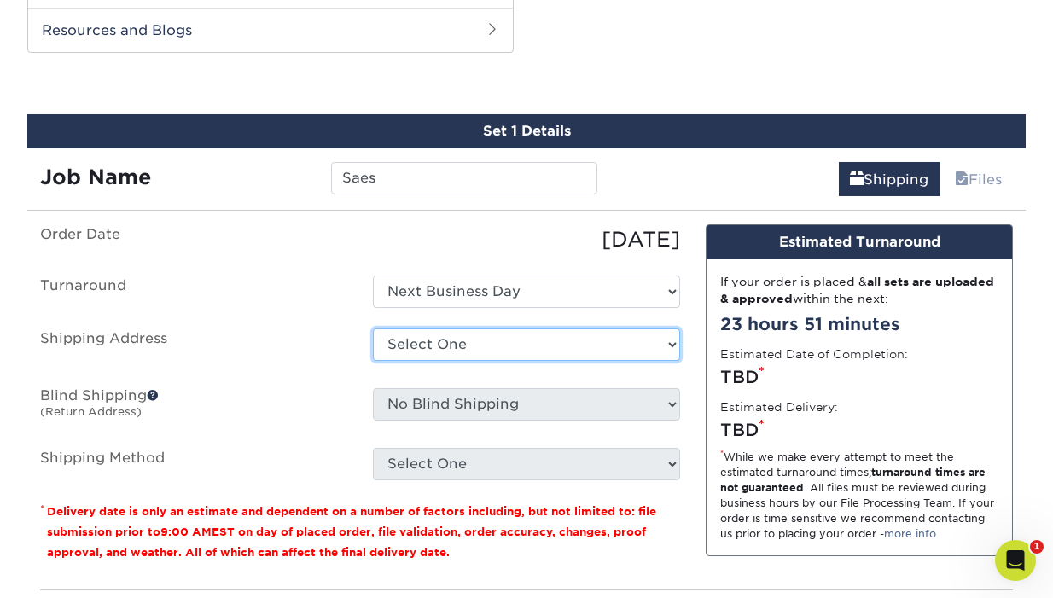
select select "280859"
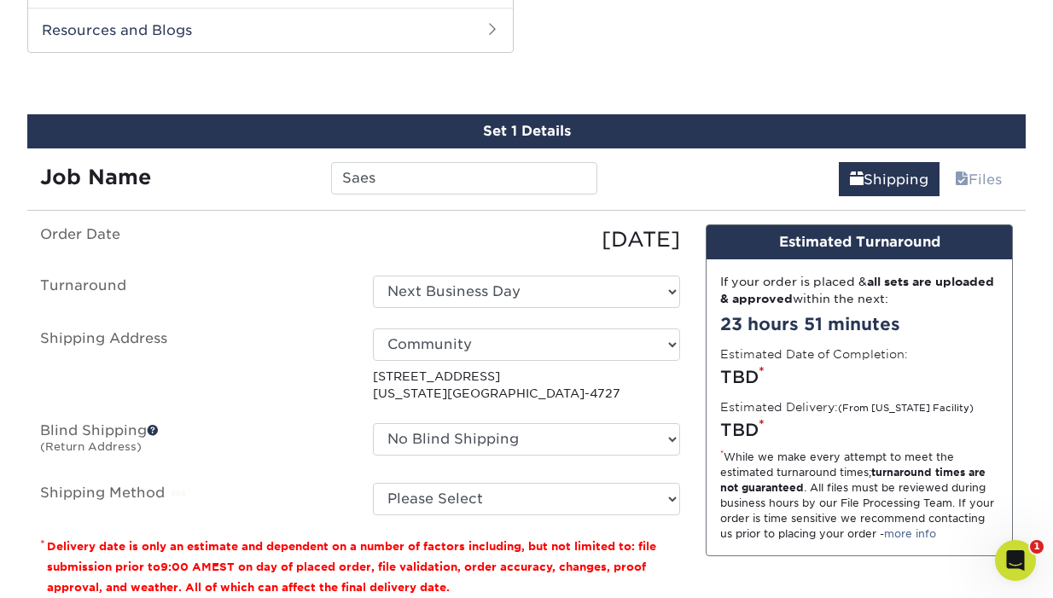
click at [500, 434] on select "No Blind Shipping Community + Add New Address" at bounding box center [526, 439] width 307 height 32
select select "13"
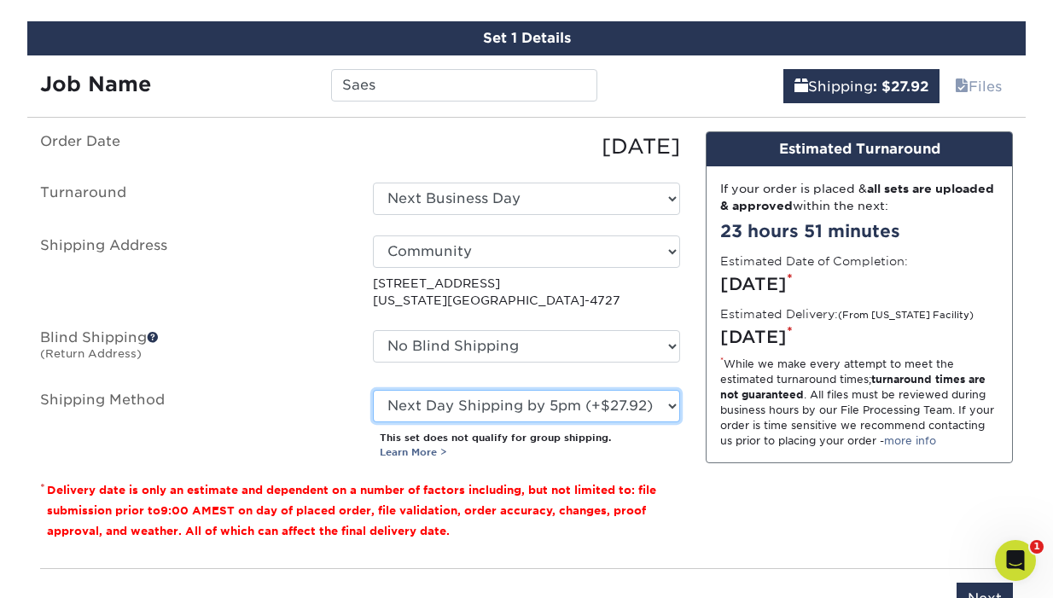
scroll to position [938, 0]
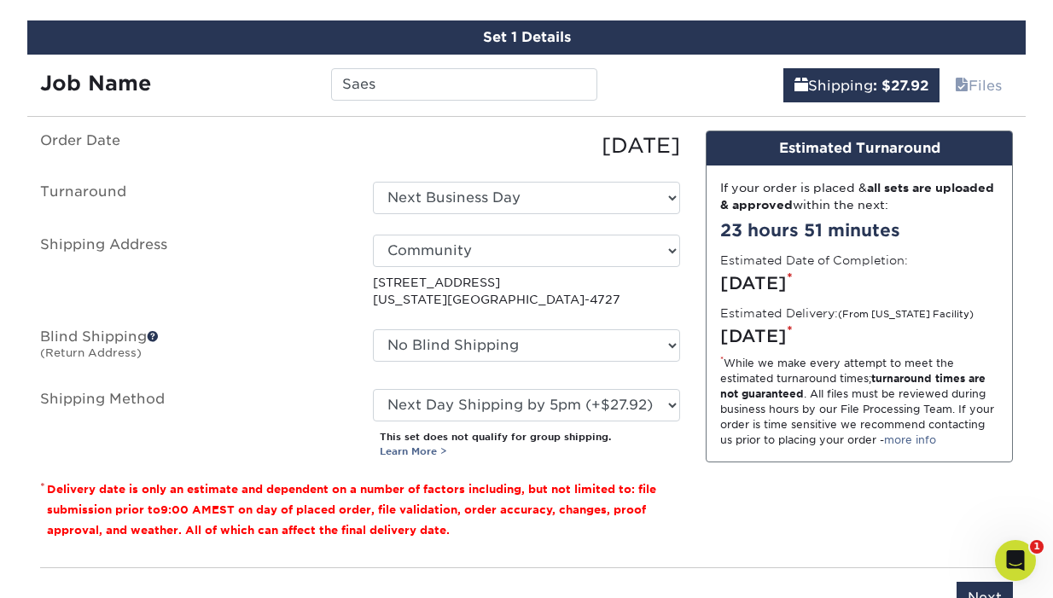
click at [979, 589] on input "Next" at bounding box center [984, 598] width 56 height 32
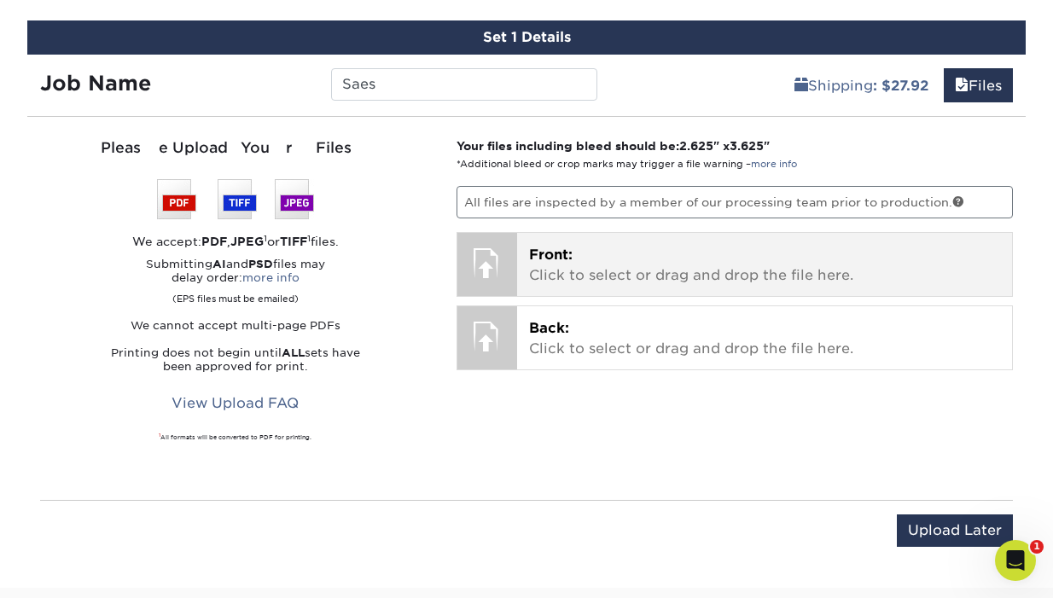
click at [588, 264] on p "Front: Click to select or drag and drop the file here." at bounding box center [765, 265] width 472 height 41
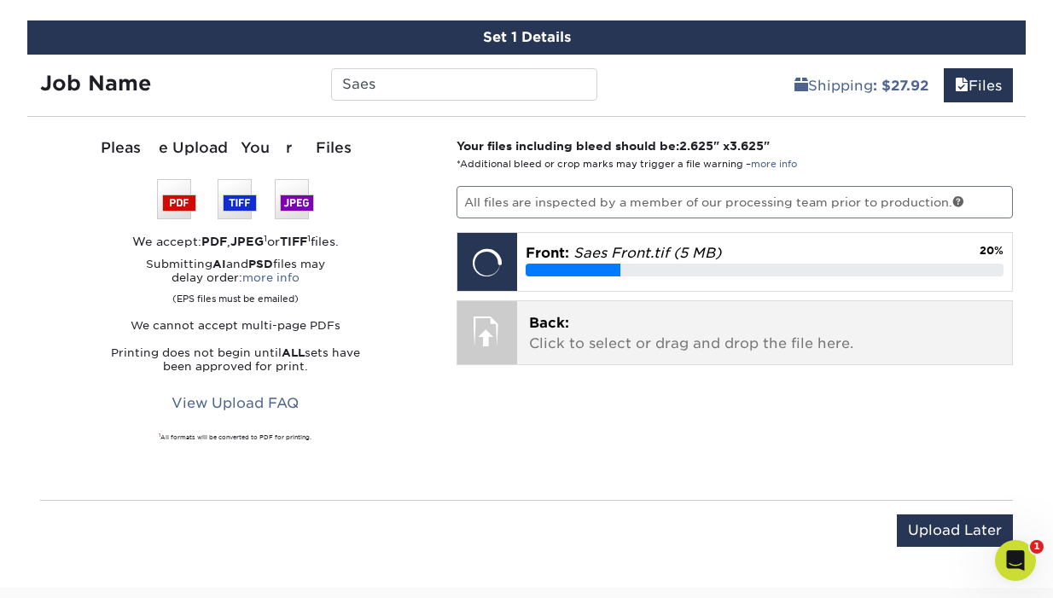
click at [602, 321] on p "Back: Click to select or drag and drop the file here." at bounding box center [765, 333] width 472 height 41
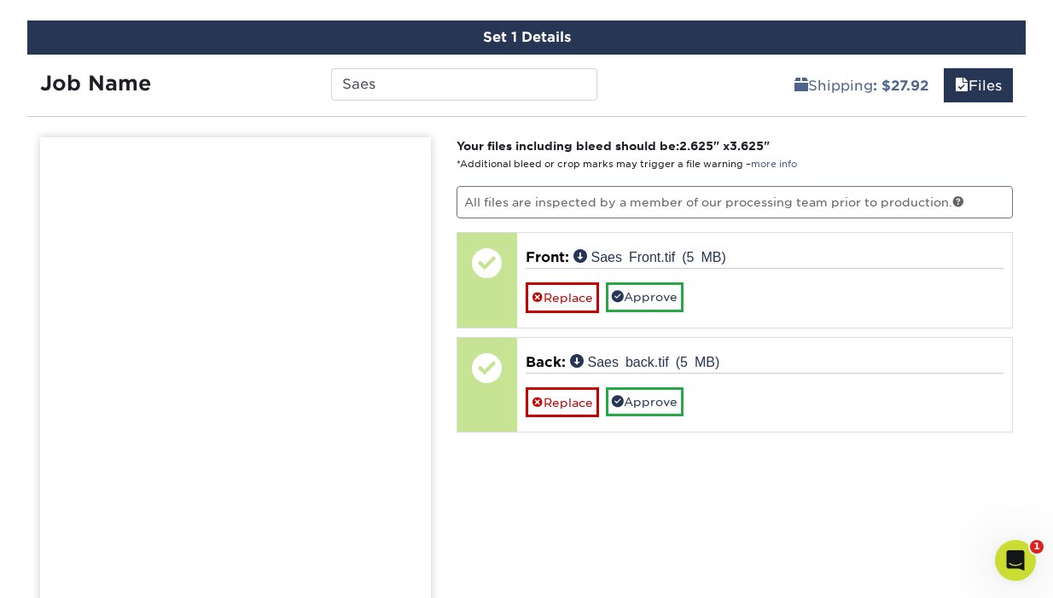
click at [646, 293] on link "Approve" at bounding box center [645, 296] width 78 height 29
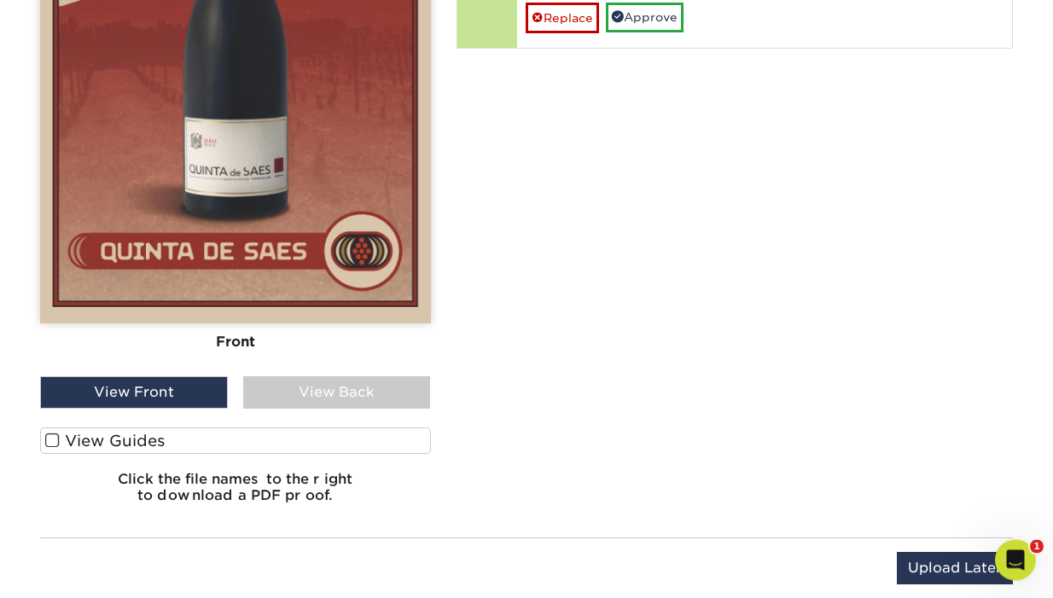
click at [300, 392] on div "View Back" at bounding box center [337, 393] width 188 height 32
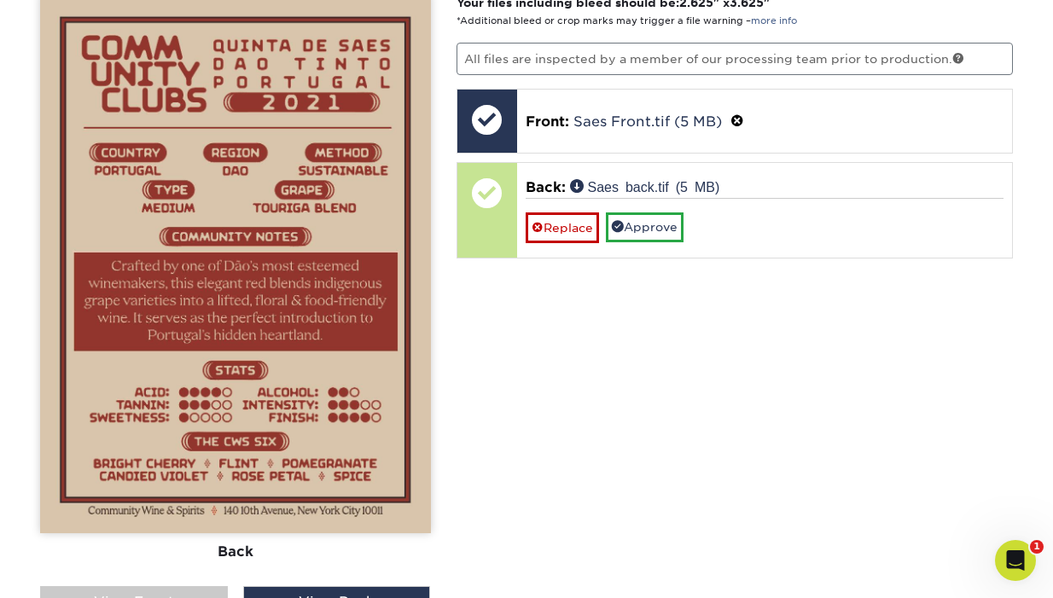
scroll to position [1079, 0]
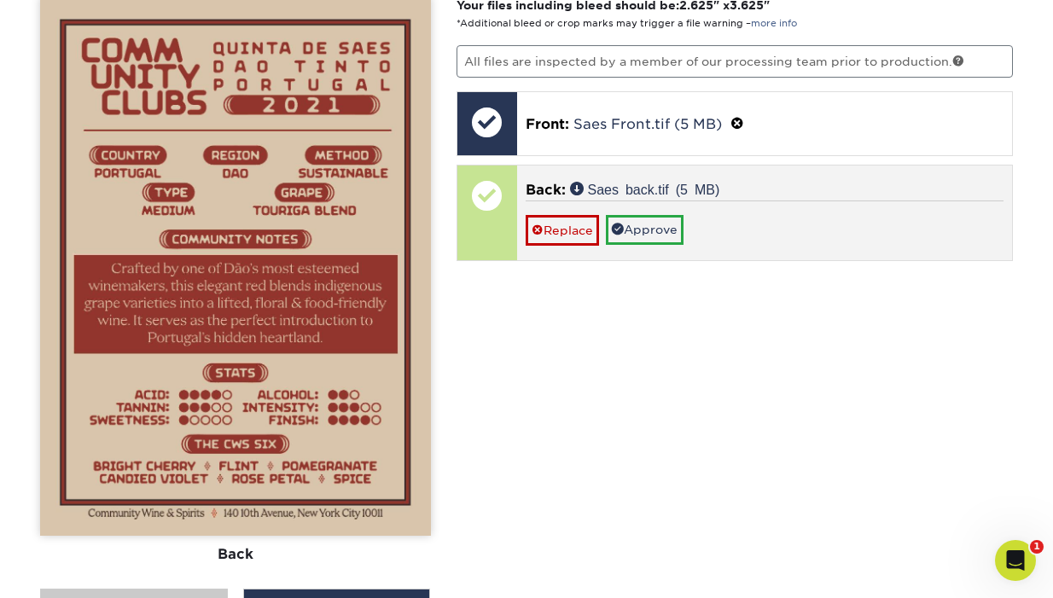
click at [636, 224] on link "Approve" at bounding box center [645, 229] width 78 height 29
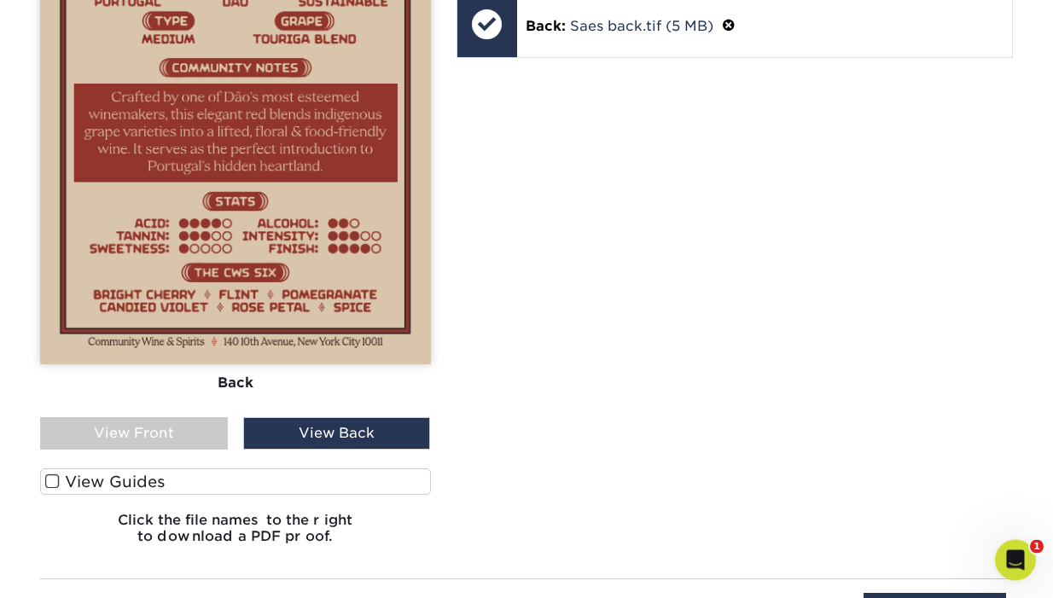
scroll to position [1266, 0]
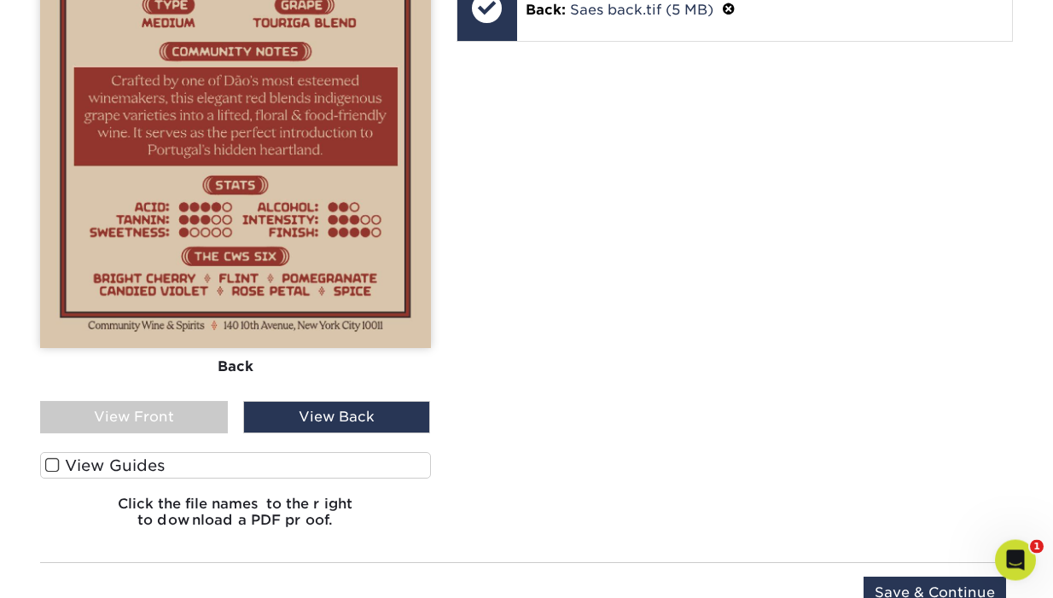
click at [915, 593] on input "Save & Continue" at bounding box center [934, 594] width 142 height 32
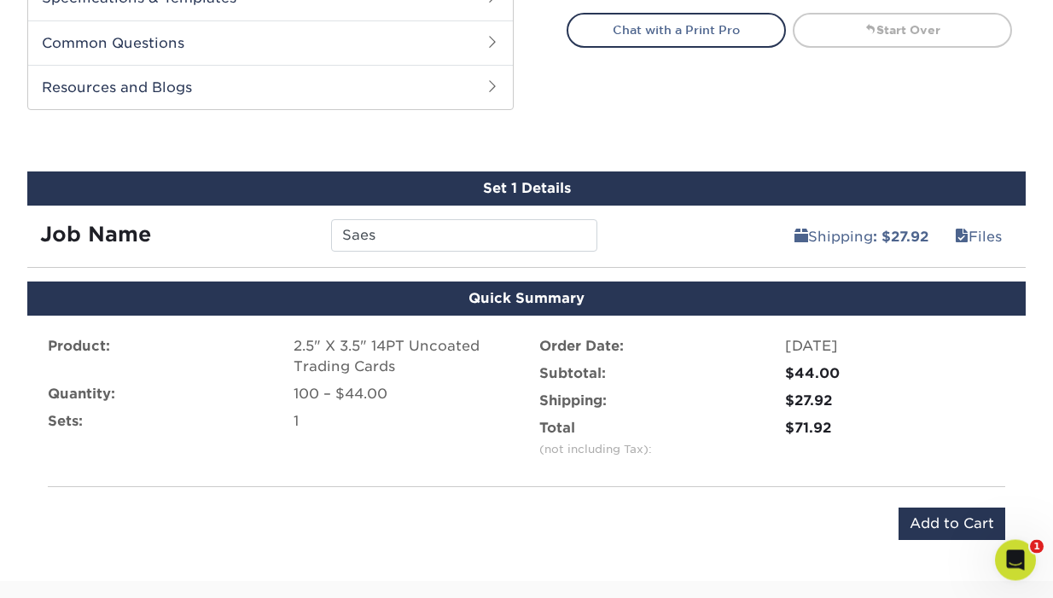
scroll to position [844, 0]
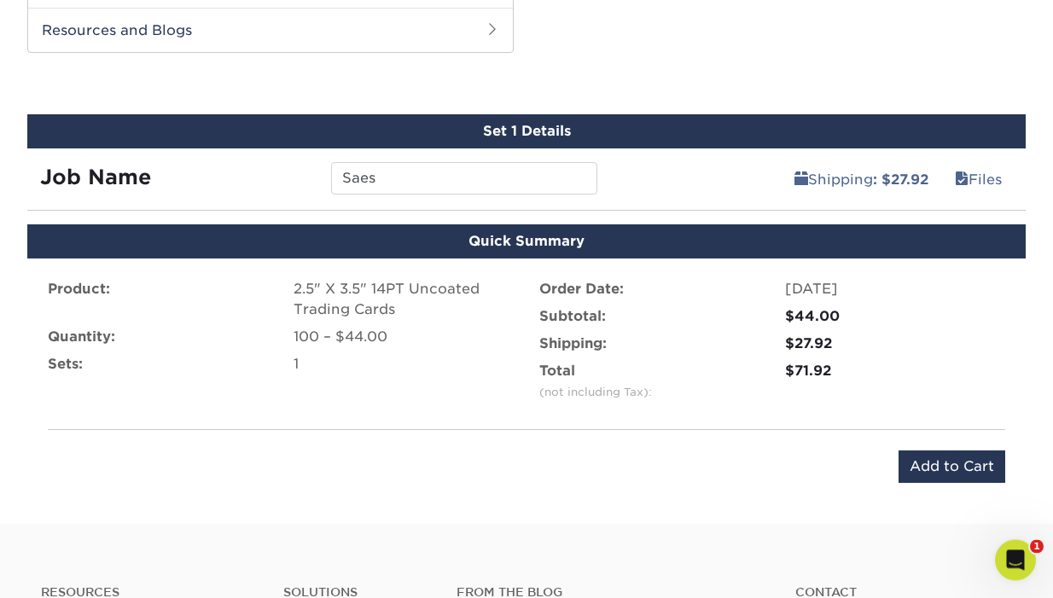
click at [952, 466] on input "Add to Cart" at bounding box center [951, 467] width 107 height 32
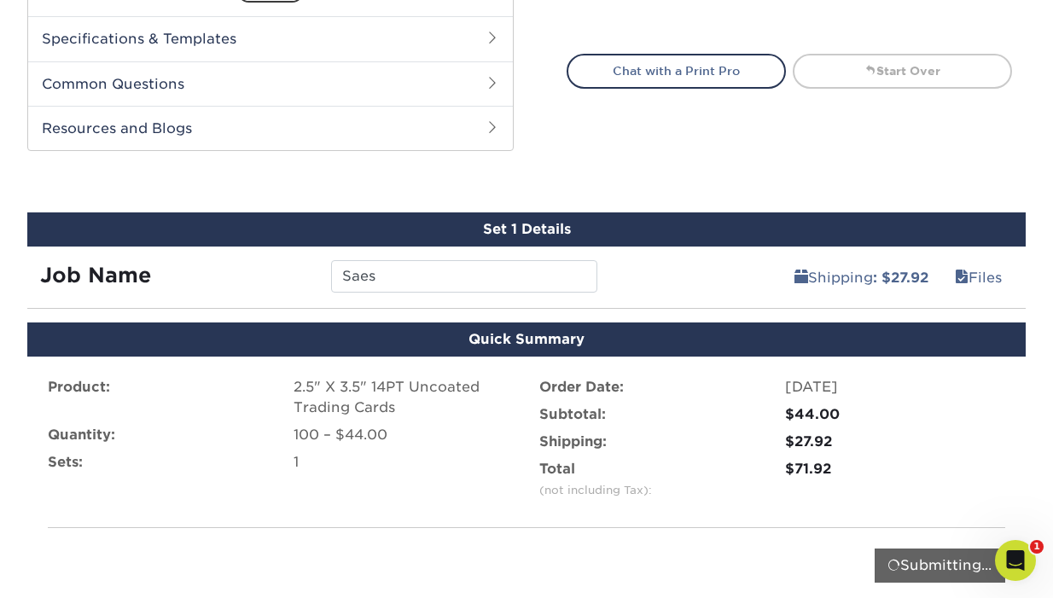
scroll to position [738, 0]
